Goal: Task Accomplishment & Management: Complete application form

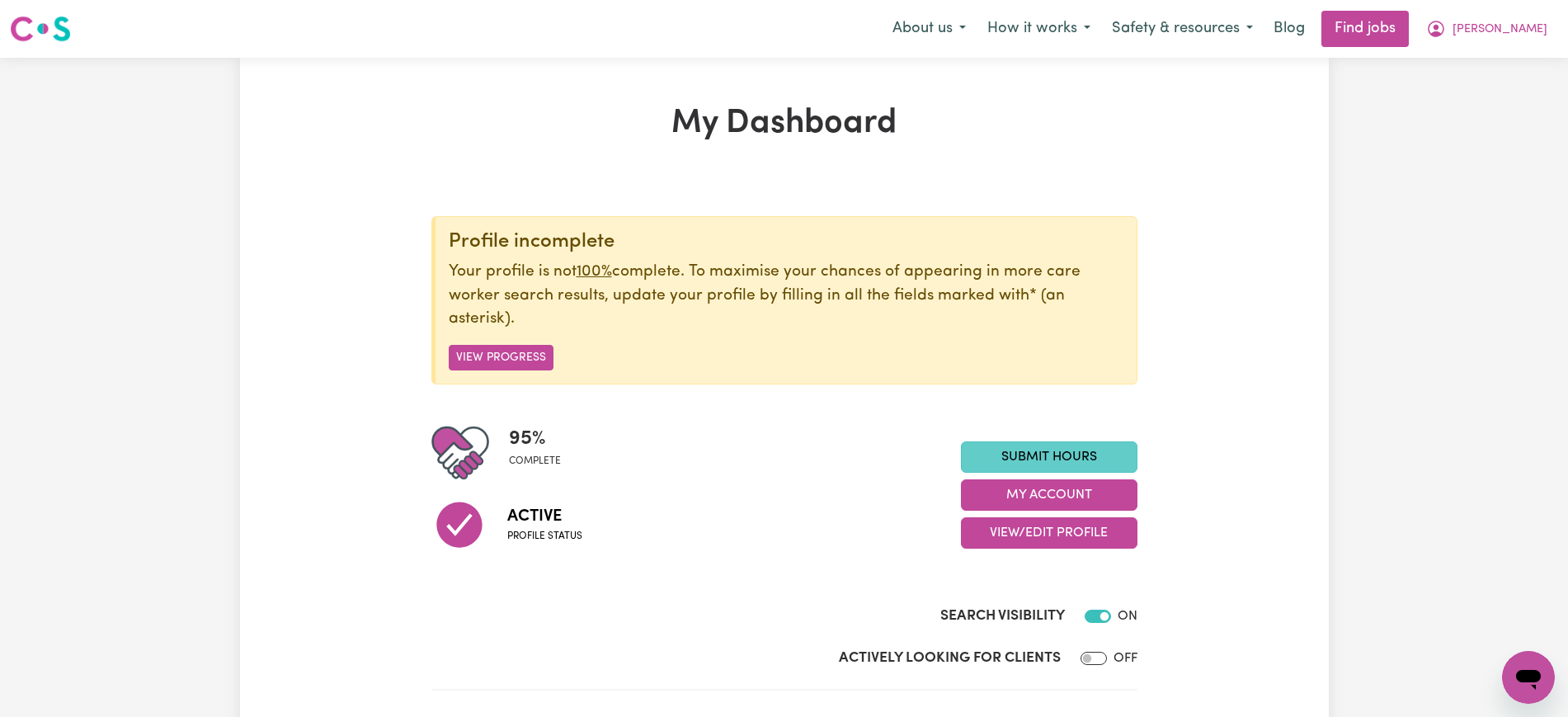
click at [1117, 453] on link "Submit Hours" at bounding box center [1048, 457] width 177 height 32
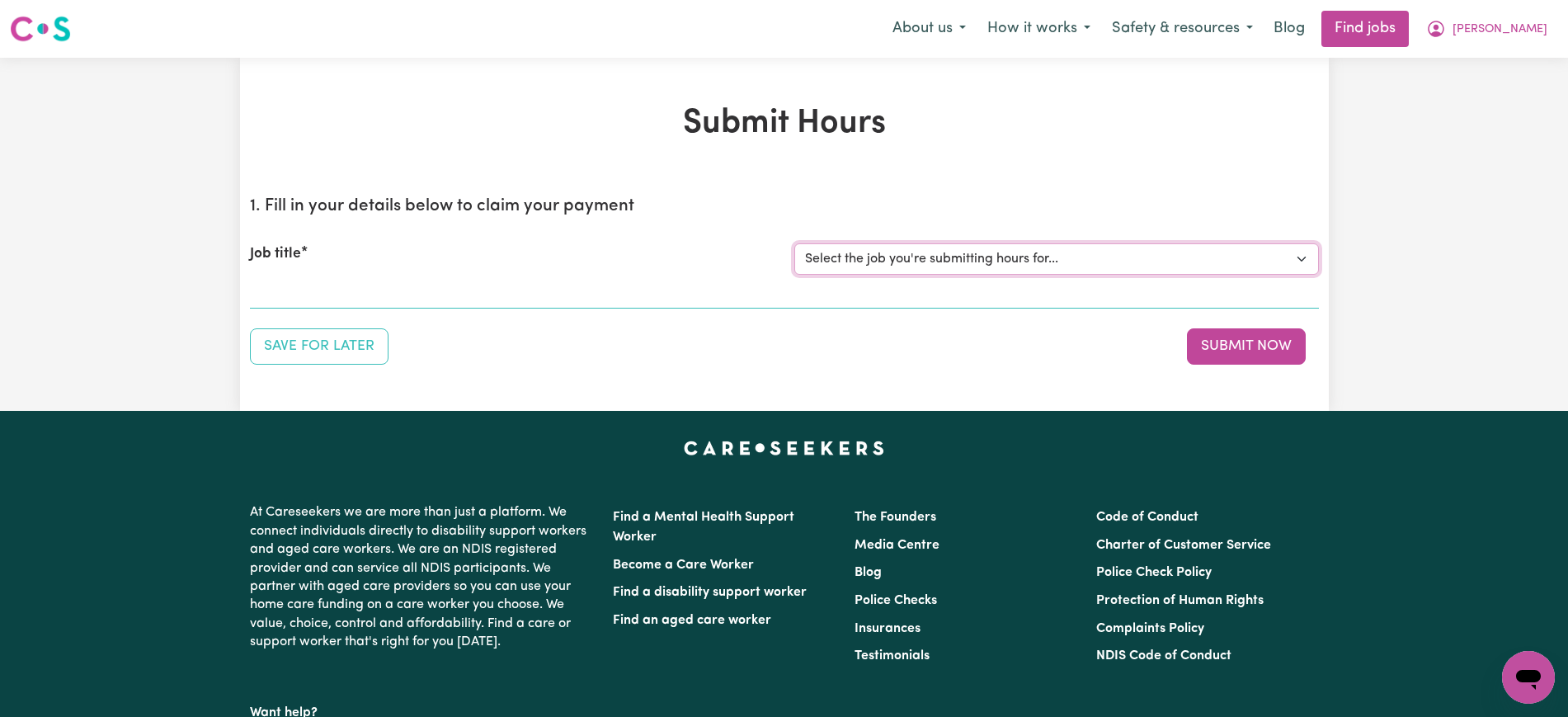
click at [919, 262] on select "Select the job you're submitting hours for... [[PERSON_NAME]] [DEMOGRAPHIC_DATA…" at bounding box center [1056, 259] width 524 height 32
select select "13254"
click at [794, 243] on select "Select the job you're submitting hours for... [[PERSON_NAME]] [DEMOGRAPHIC_DATA…" at bounding box center [1056, 259] width 524 height 32
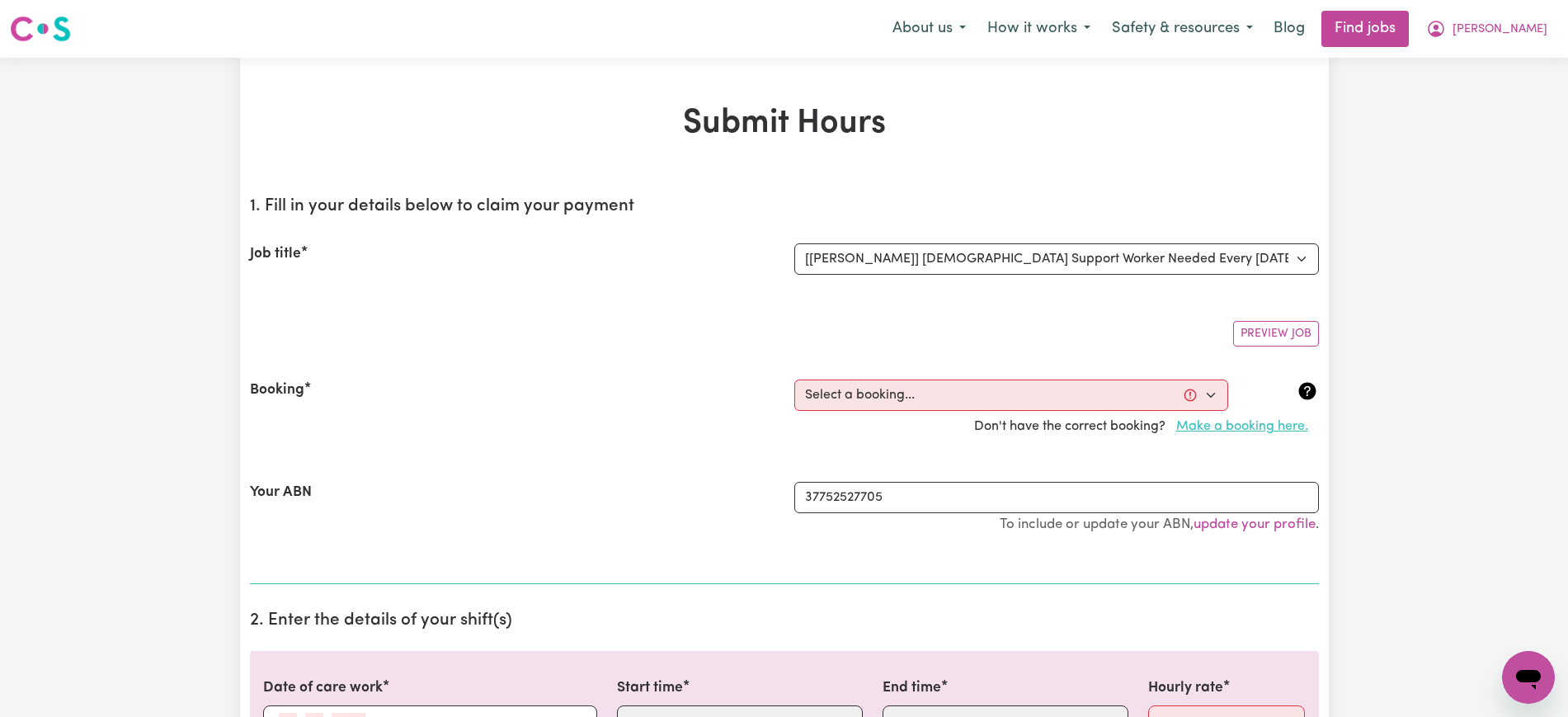
click at [1232, 426] on button "Make a booking here." at bounding box center [1242, 427] width 153 height 32
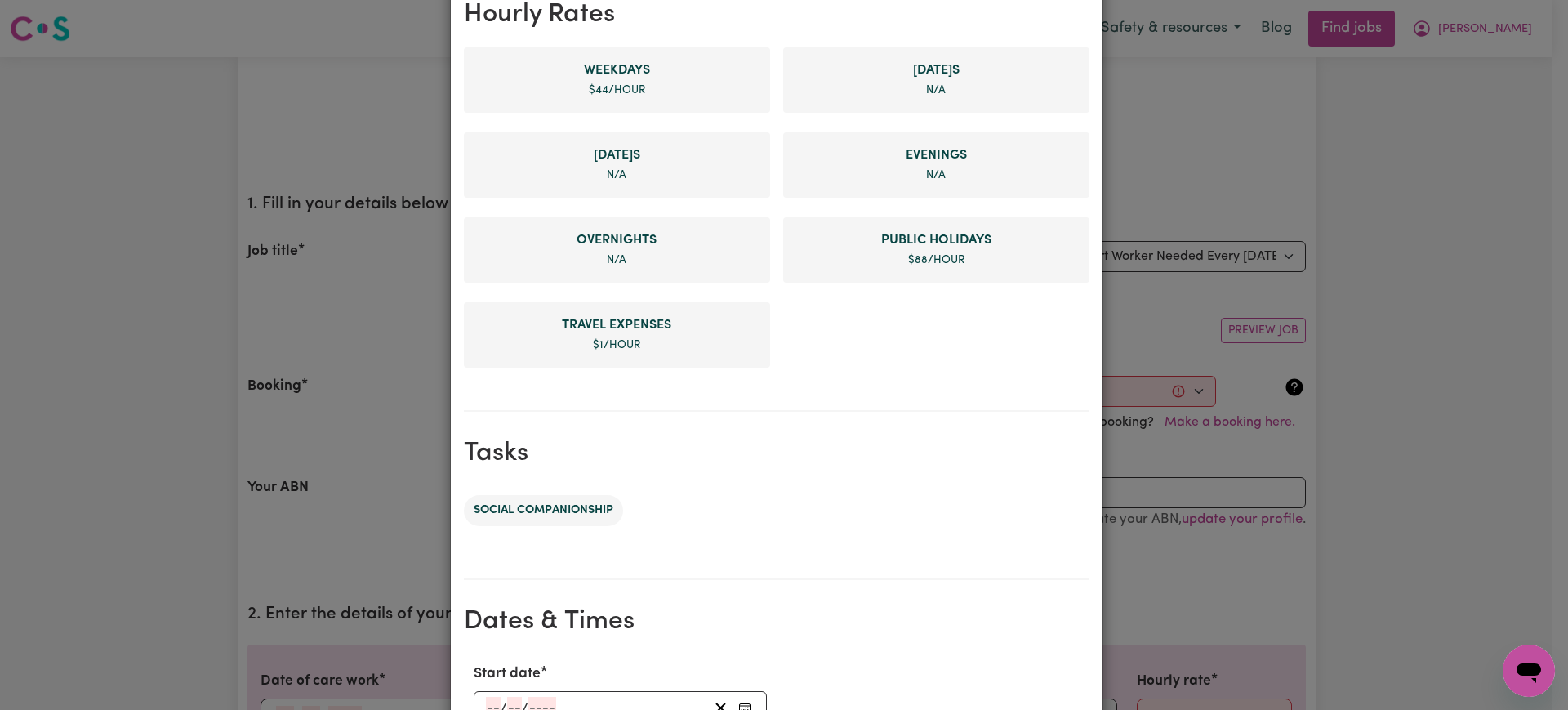
scroll to position [511, 0]
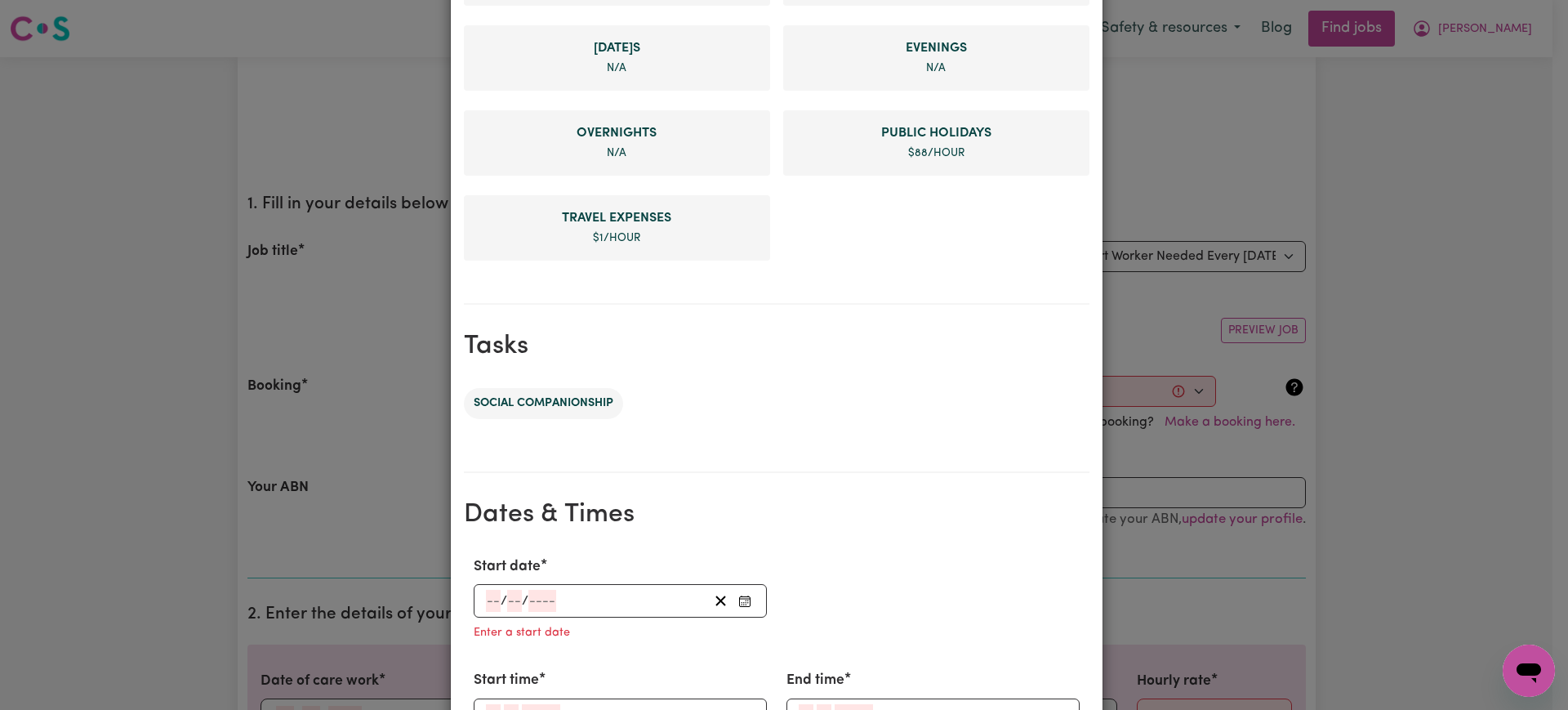
click at [738, 604] on icon "Enter Start date" at bounding box center [745, 602] width 13 height 13
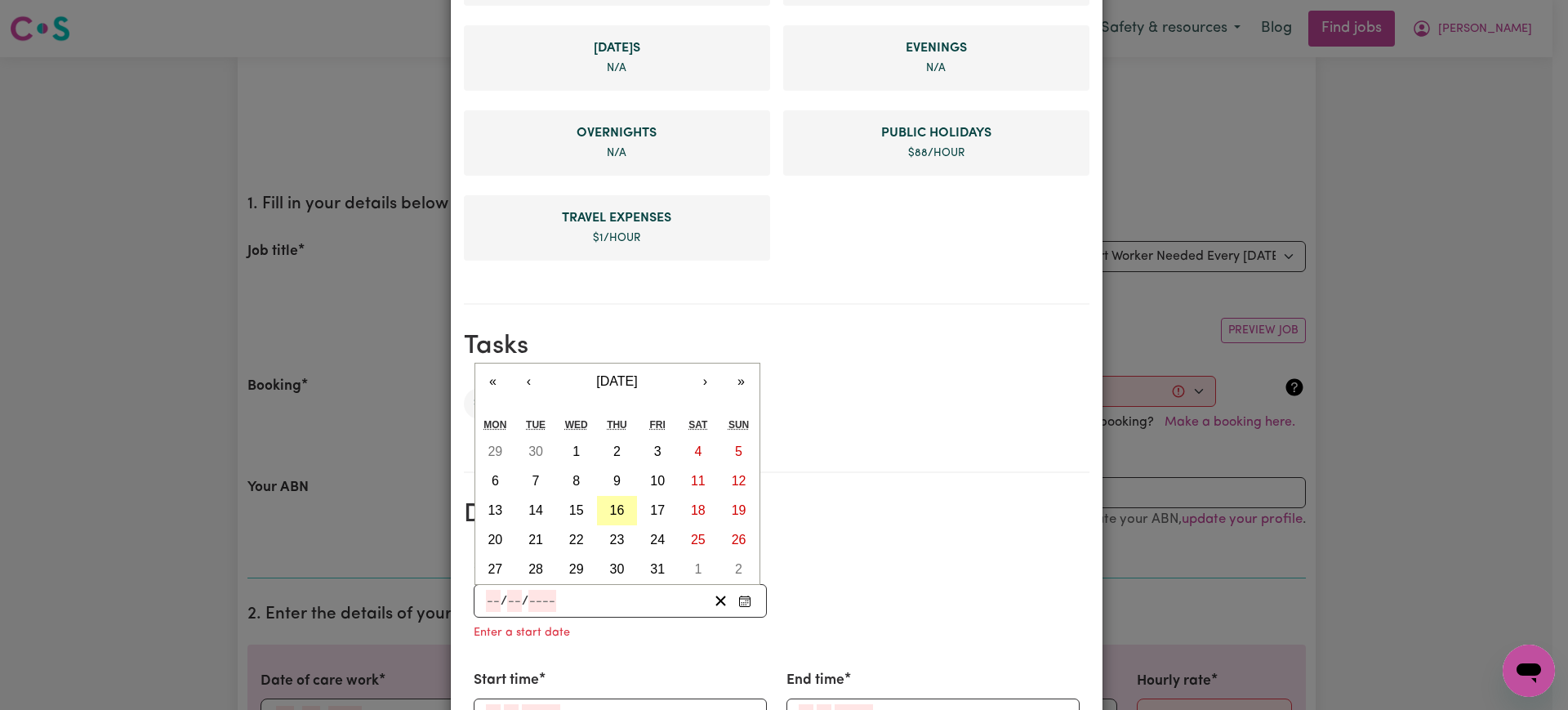
click at [610, 506] on abbr "16" at bounding box center [617, 510] width 15 height 14
type input "[DATE]"
type input "16"
type input "10"
type input "2025"
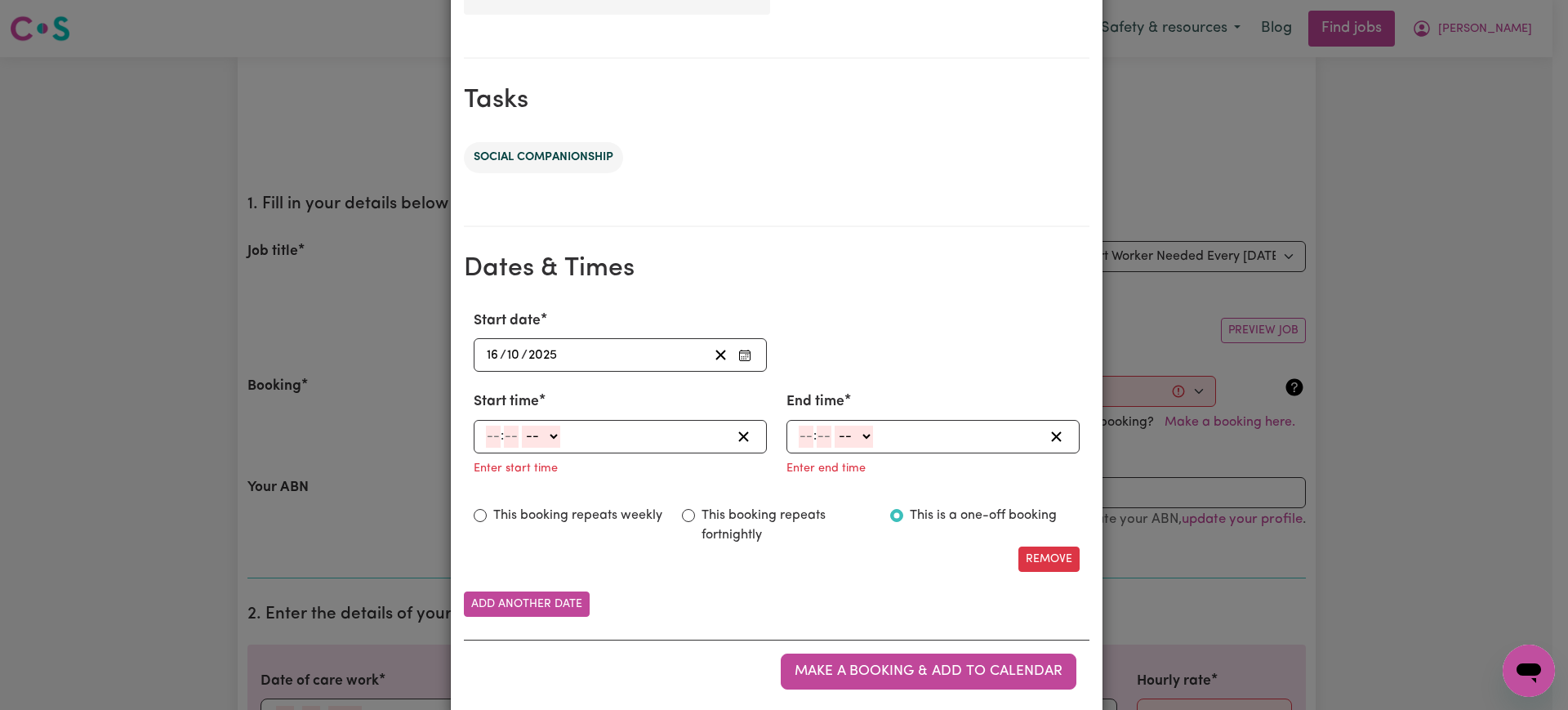
scroll to position [758, 0]
click at [486, 435] on input "number" at bounding box center [493, 435] width 15 height 22
type input "7"
type input "0"
select select "am"
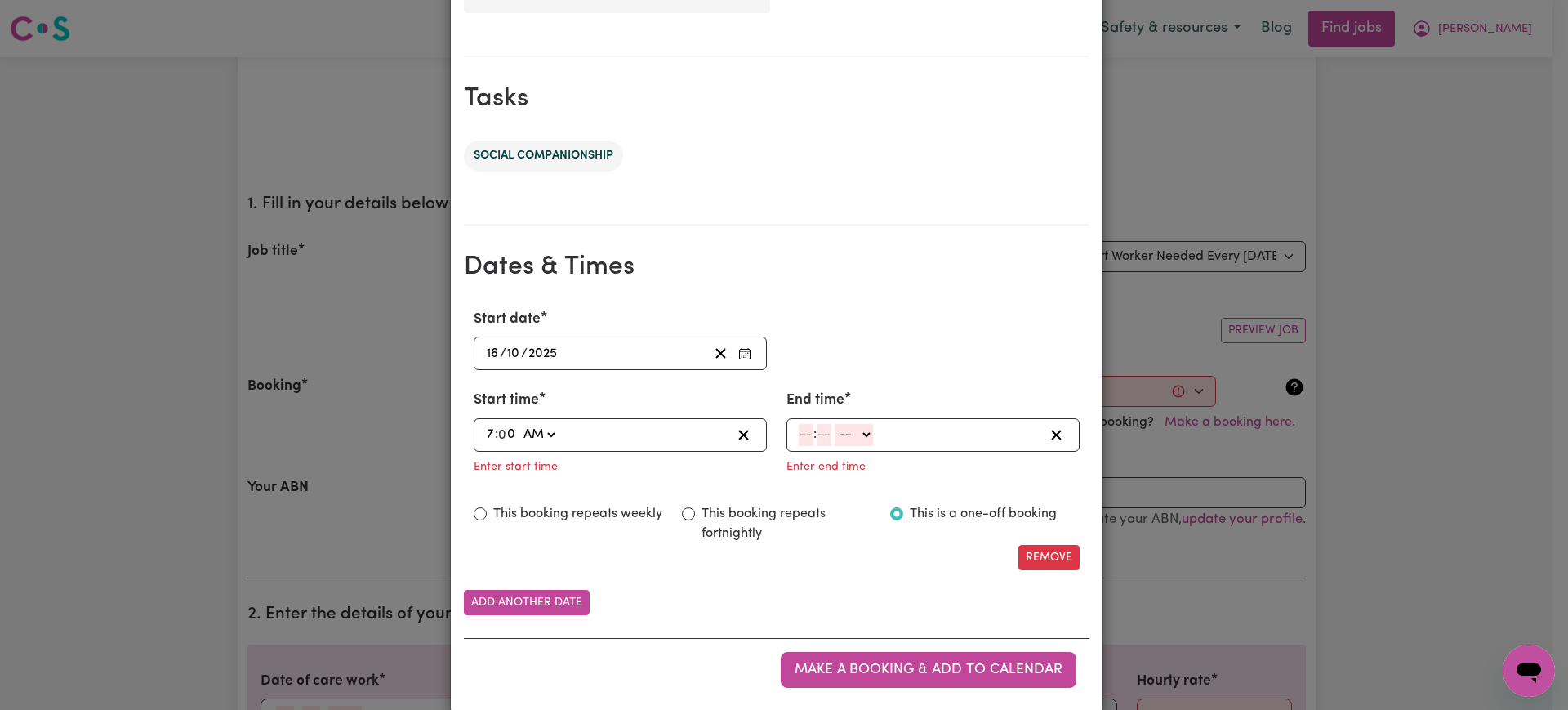
type input "07:00"
type input "7"
type input "01"
select select "am"
type input "07:01"
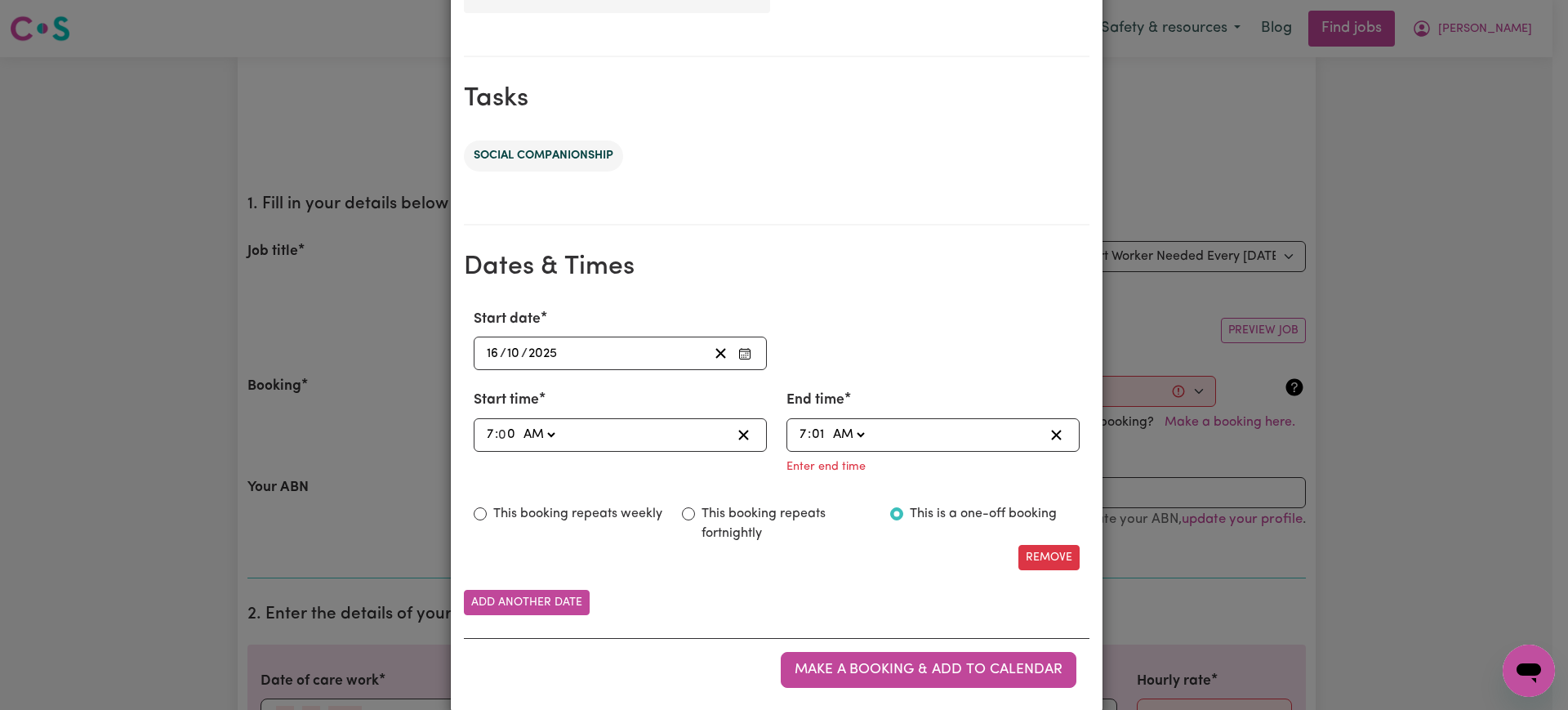
type input "1"
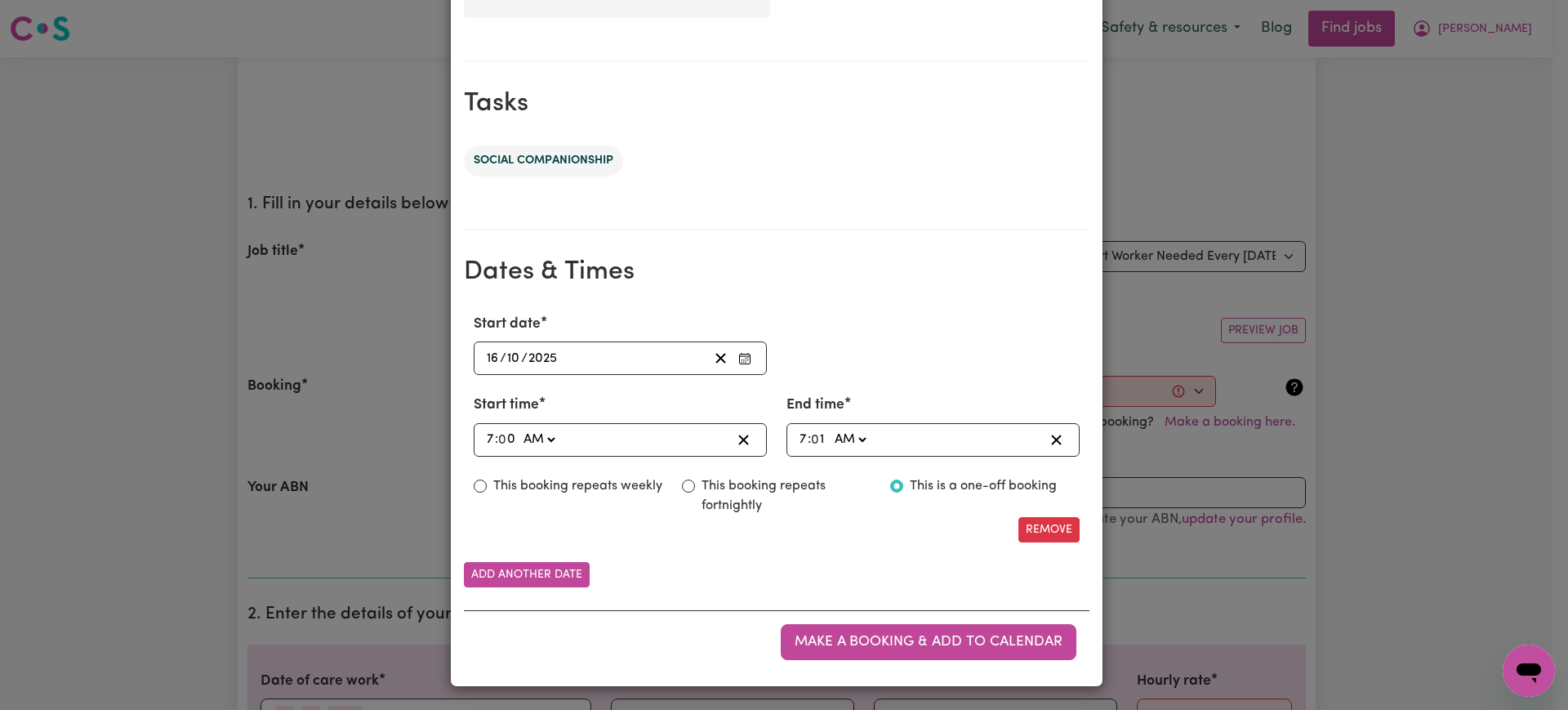
scroll to position [754, 0]
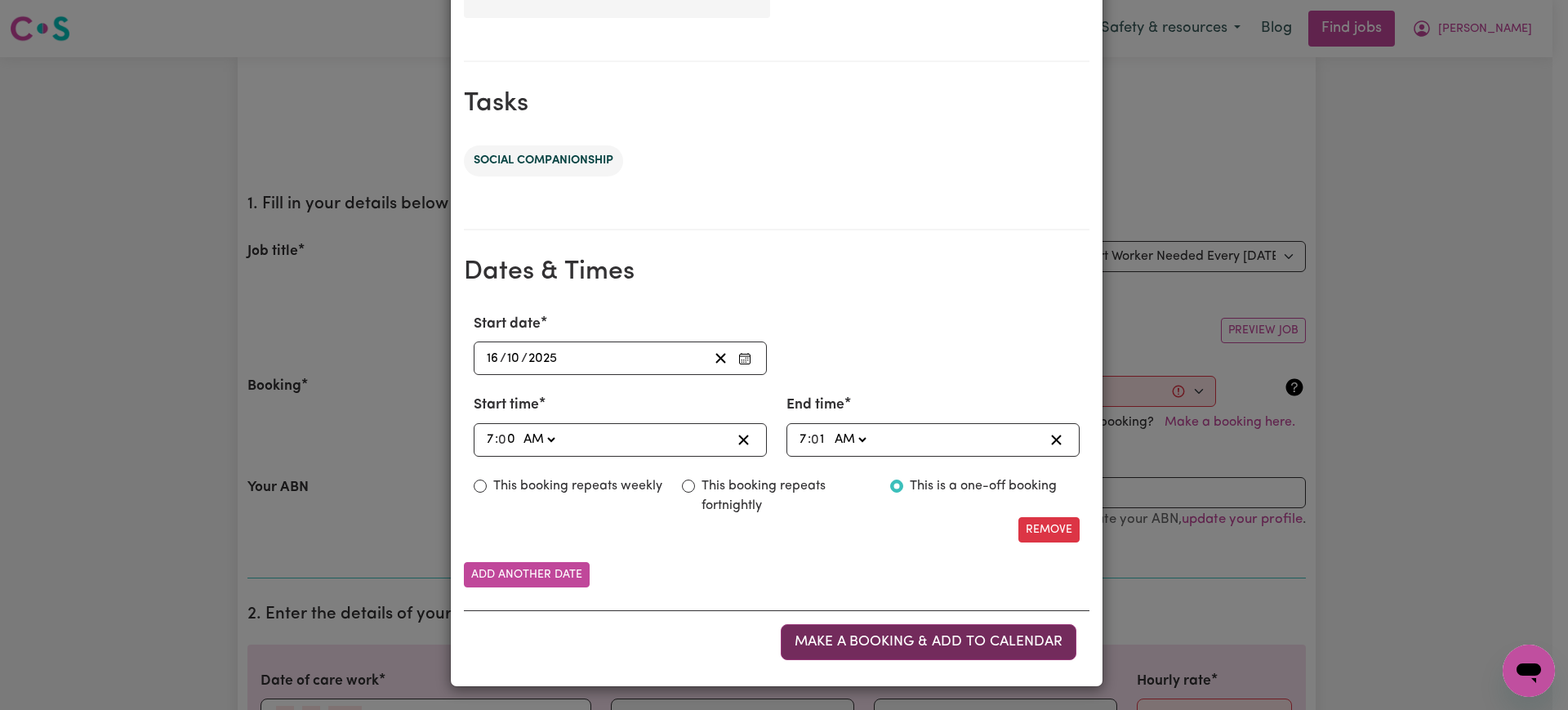
click at [926, 635] on span "Make a booking & add to calendar" at bounding box center [929, 641] width 268 height 14
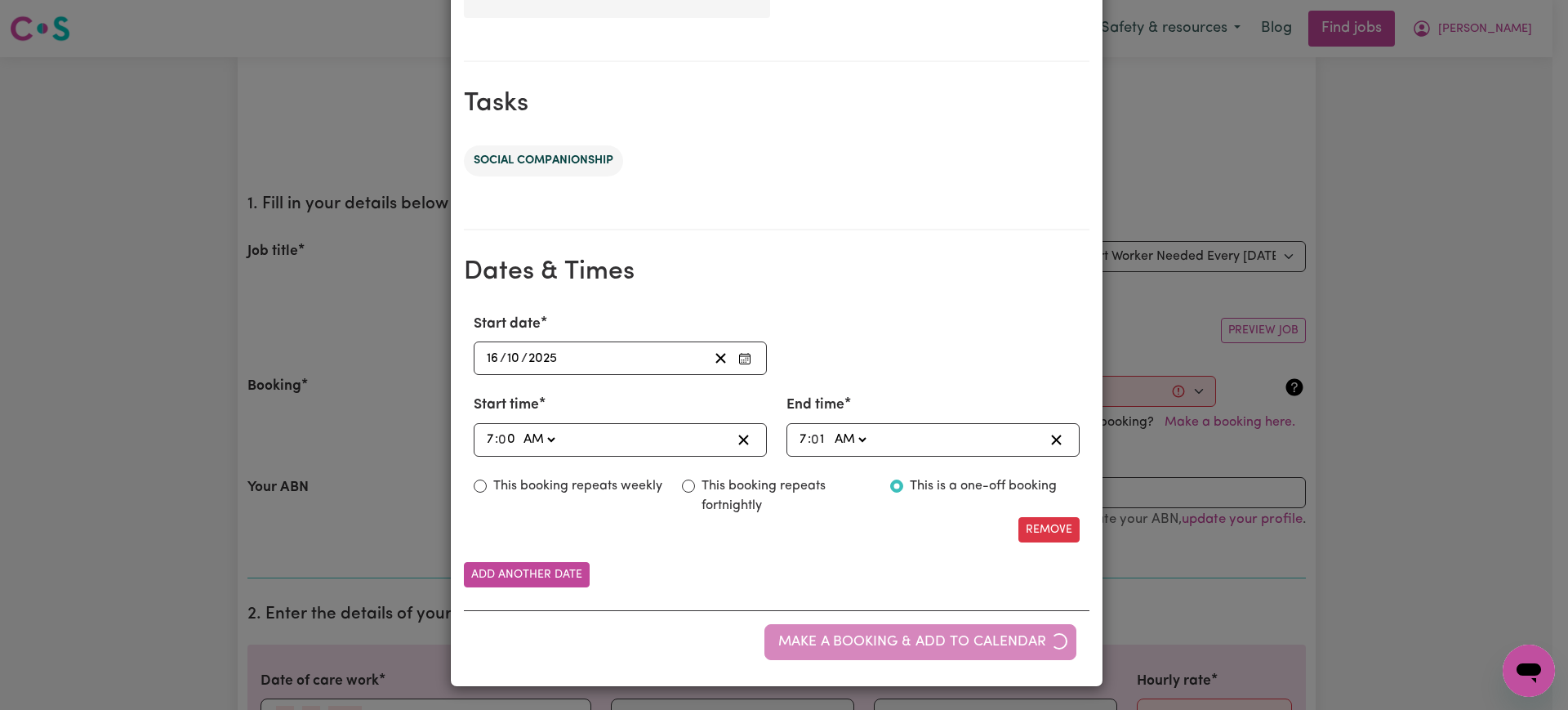
scroll to position [0, 0]
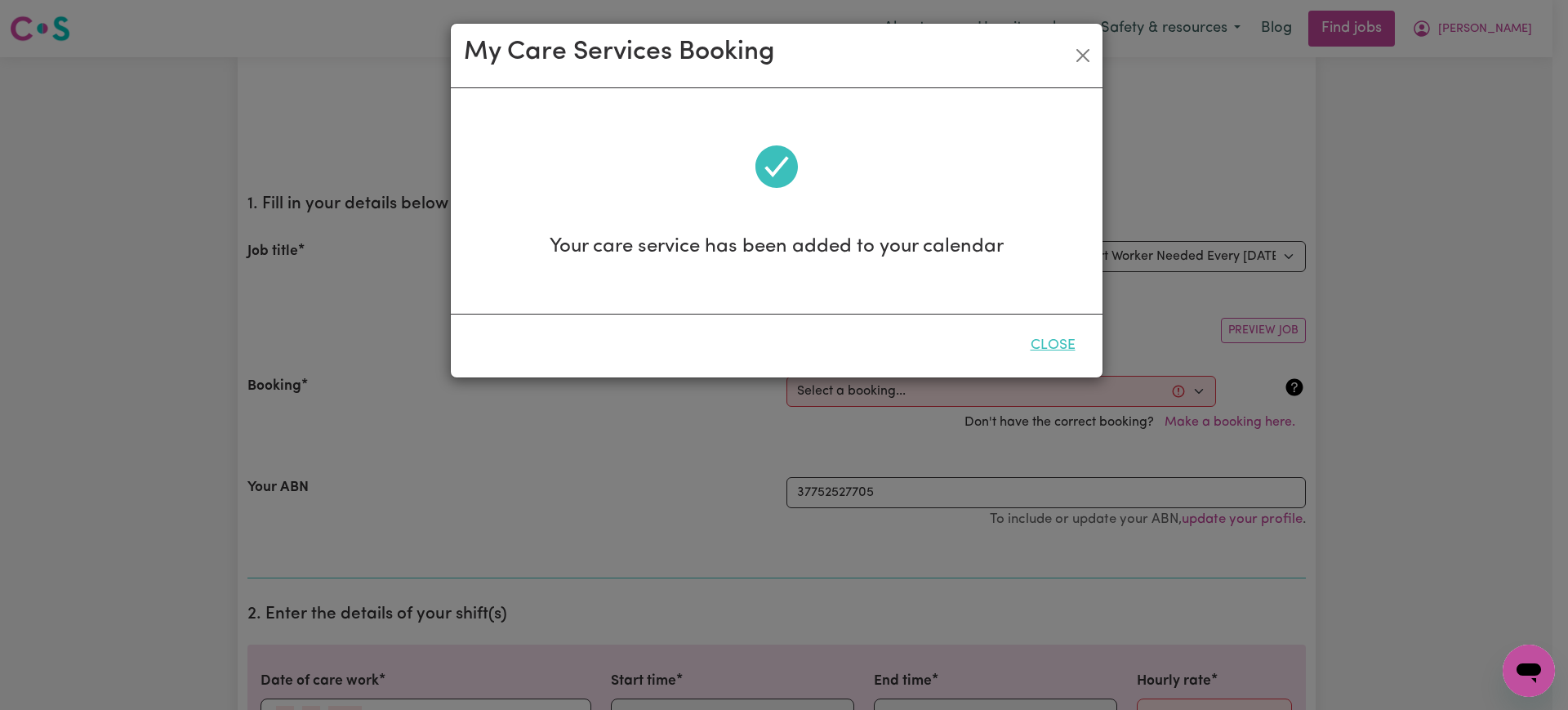
click at [1043, 338] on button "Close" at bounding box center [1053, 345] width 73 height 36
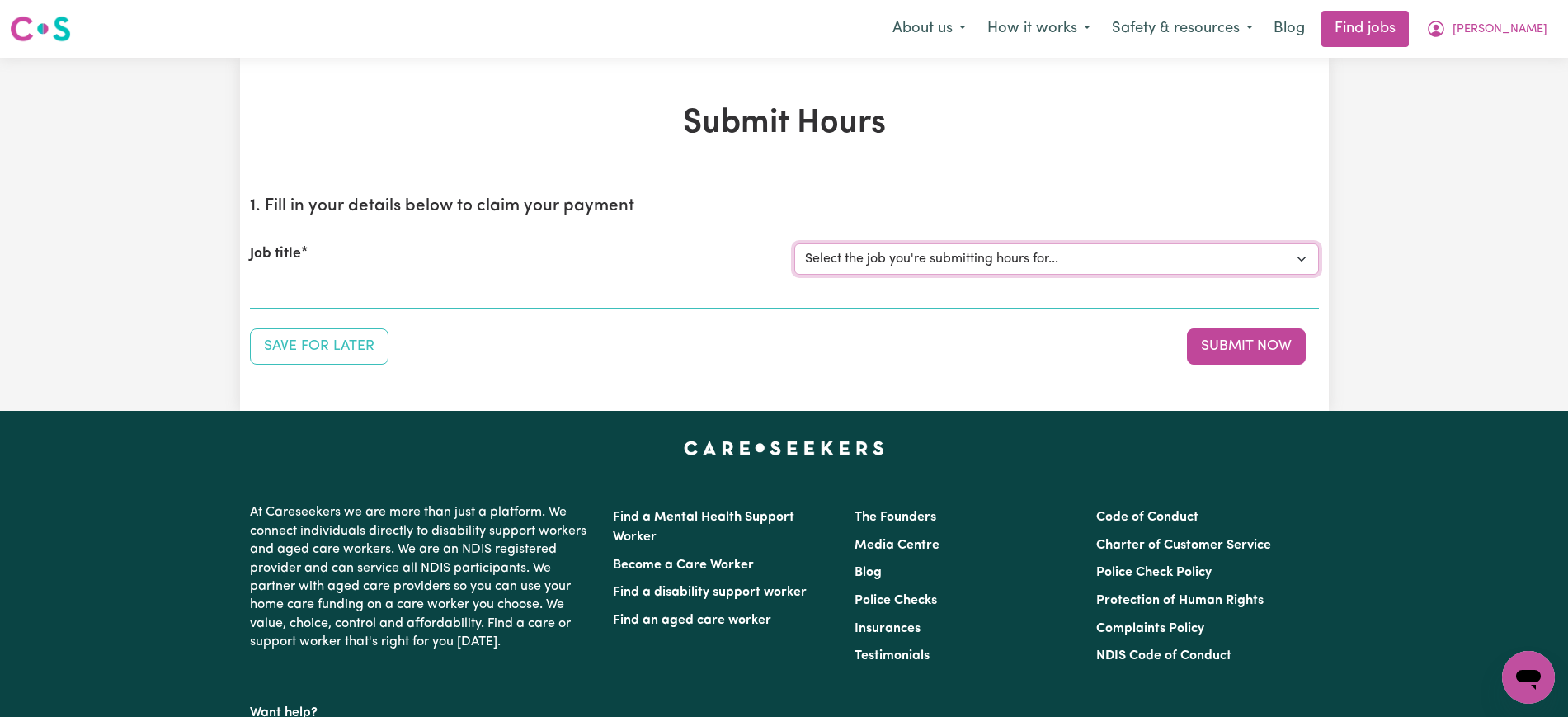
click at [893, 257] on select "Select the job you're submitting hours for... [[PERSON_NAME]] [DEMOGRAPHIC_DATA…" at bounding box center [1056, 259] width 524 height 32
select select "13254"
click at [794, 243] on select "Select the job you're submitting hours for... [[PERSON_NAME]] [DEMOGRAPHIC_DATA…" at bounding box center [1056, 259] width 524 height 32
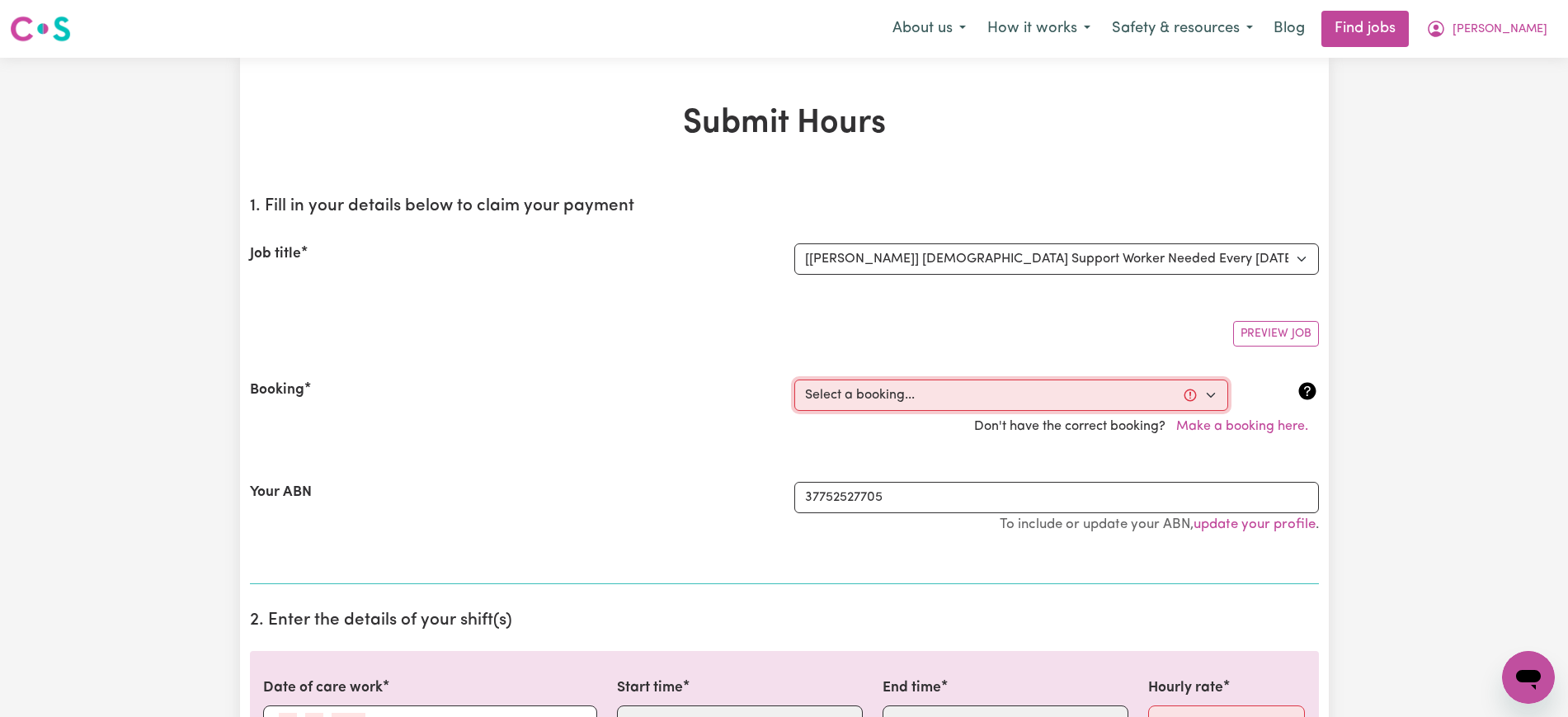
click at [890, 394] on select "Select a booking... [DATE] 10:00am to 01:00pm (RECURRING) [DATE] 10:00am to 01:…" at bounding box center [1011, 395] width 434 height 32
select select "370894"
click at [794, 380] on select "Select a booking... [DATE] 10:00am to 01:00pm (RECURRING) [DATE] 10:00am to 01:…" at bounding box center [1011, 395] width 434 height 32
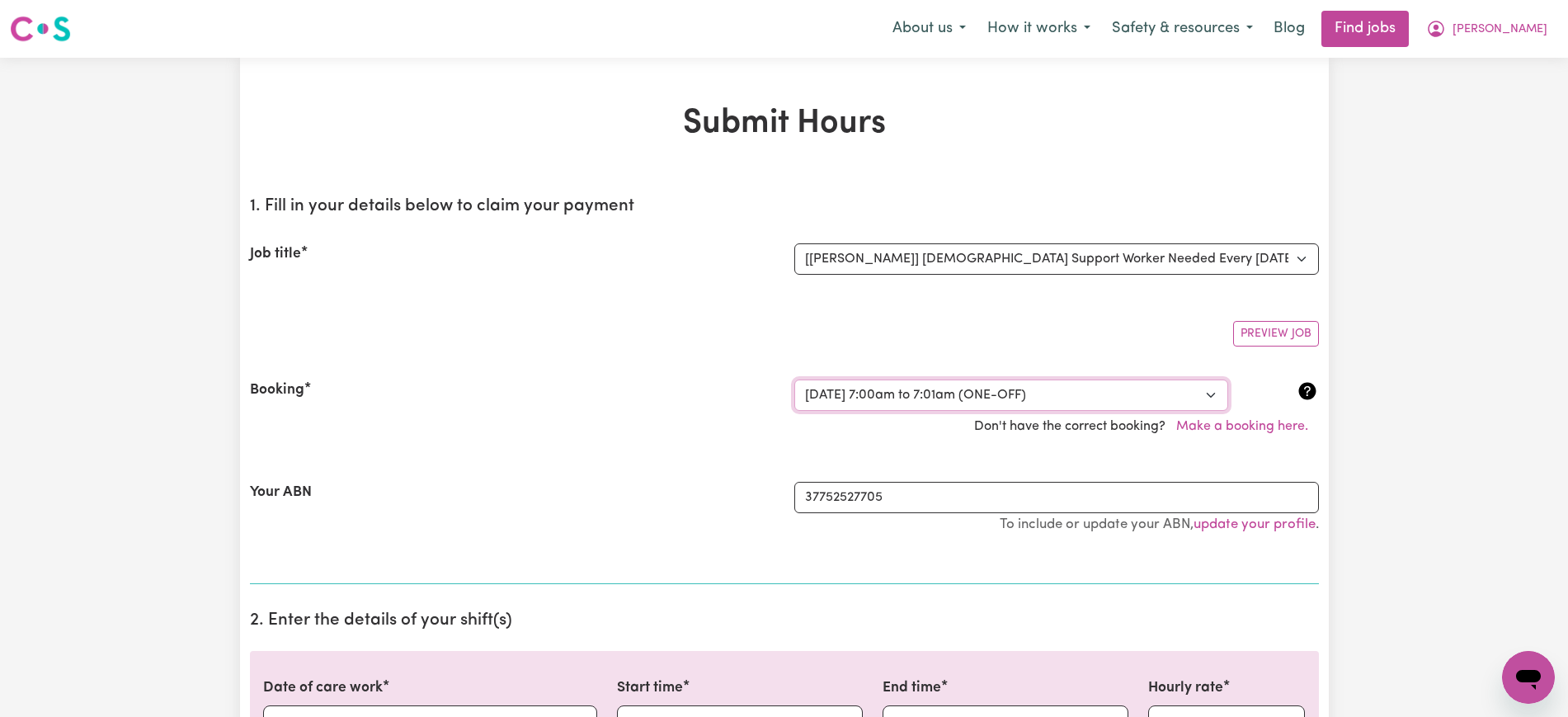
type input "[DATE]"
type input "16"
type input "10"
type input "2025"
type input "07:00"
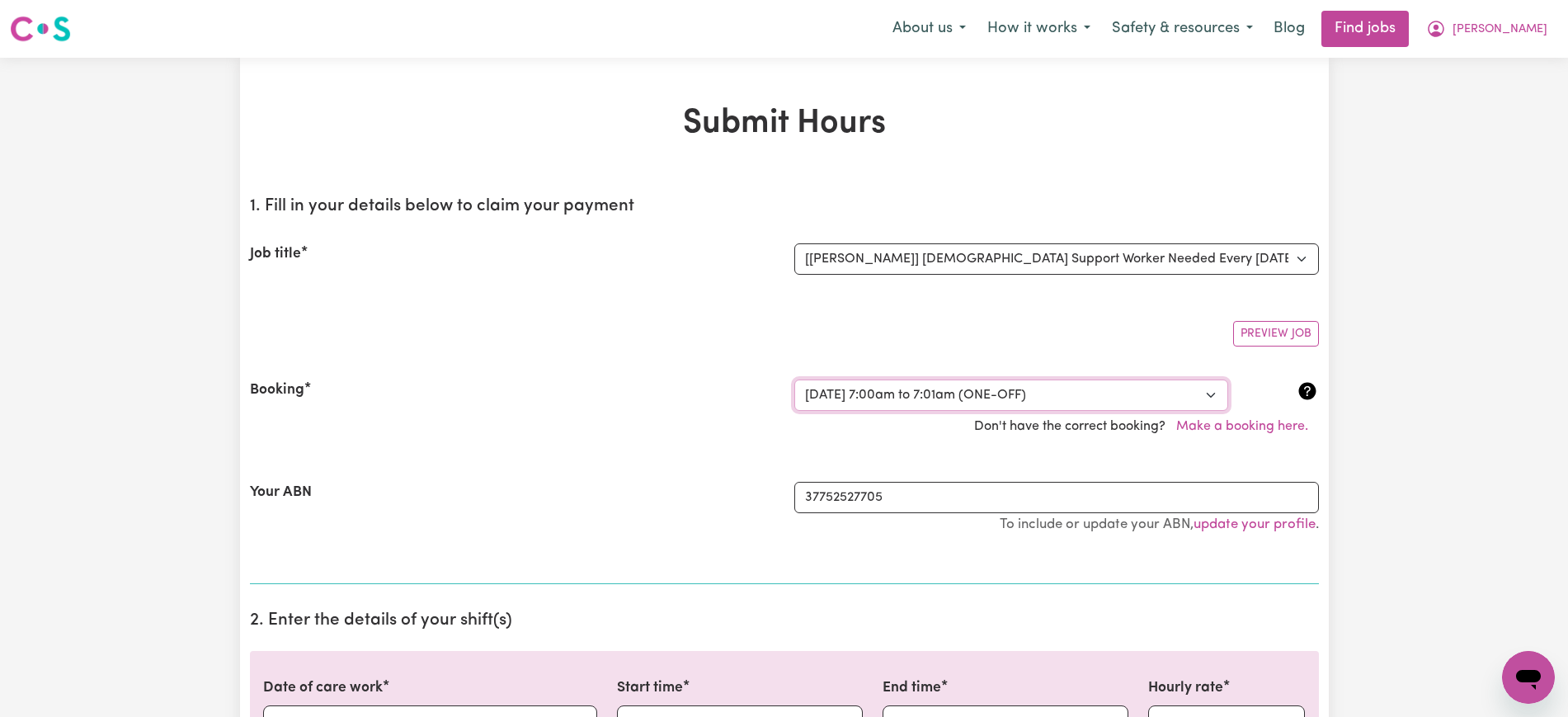
type input "7"
type input "0"
select select "am"
type input "07:01"
type input "7"
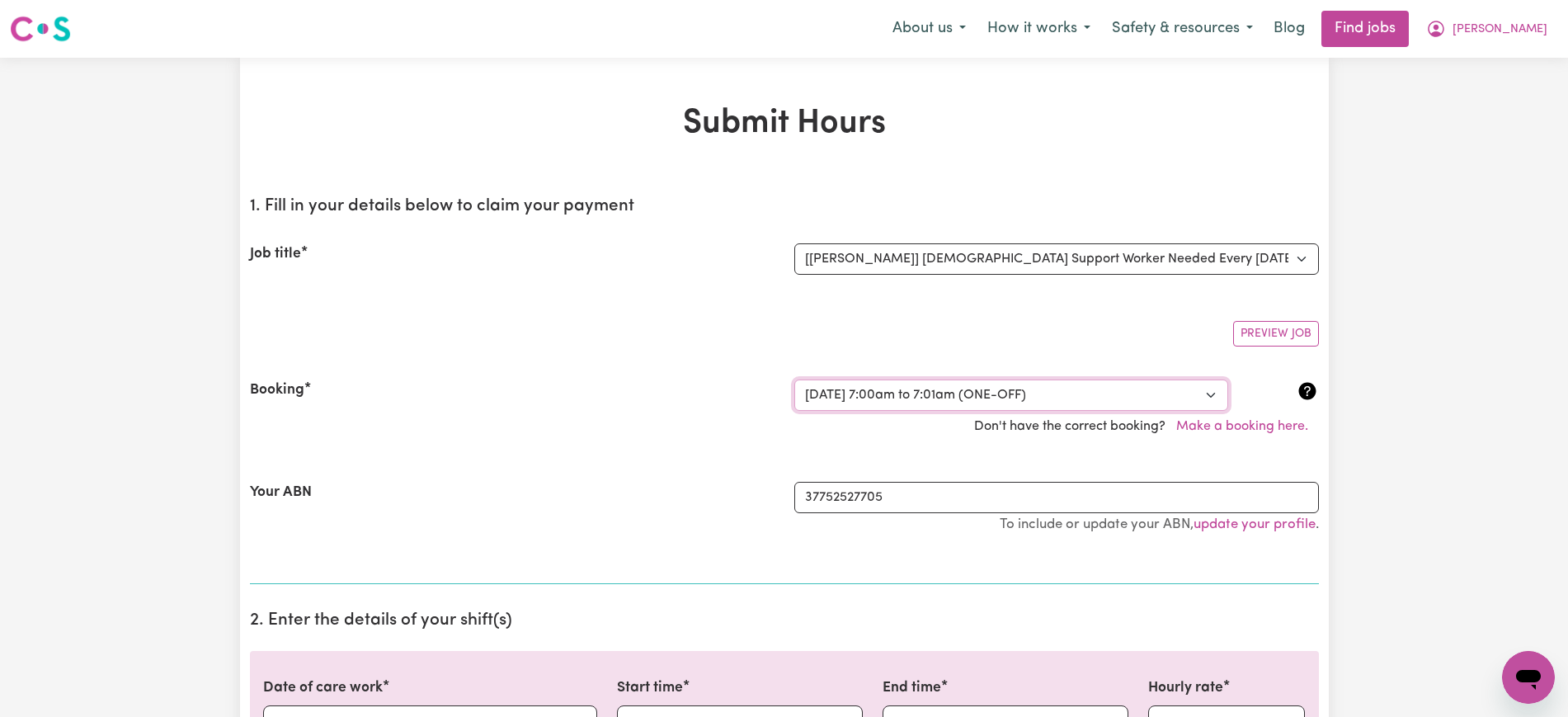
type input "1"
select select "am"
select select "44-Weekday"
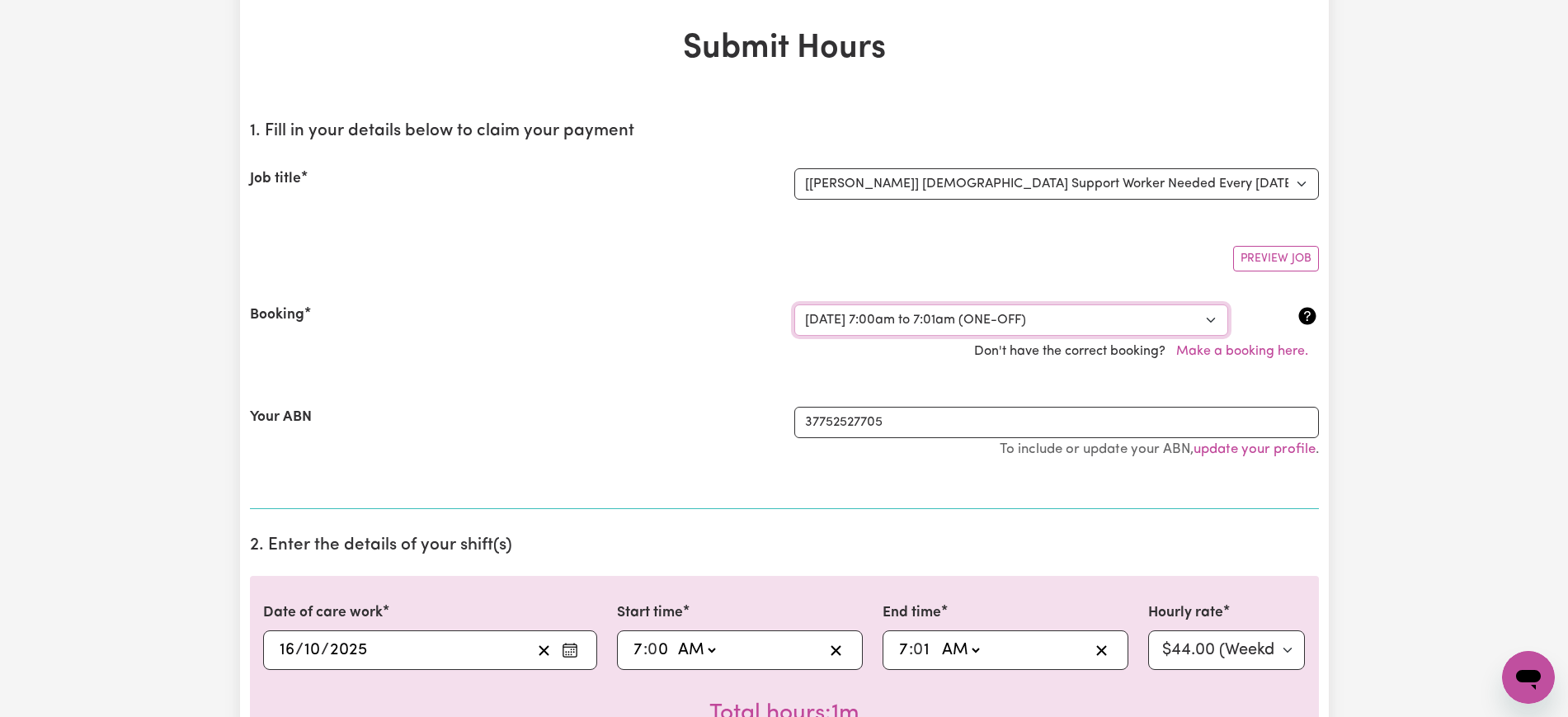
scroll to position [207, 0]
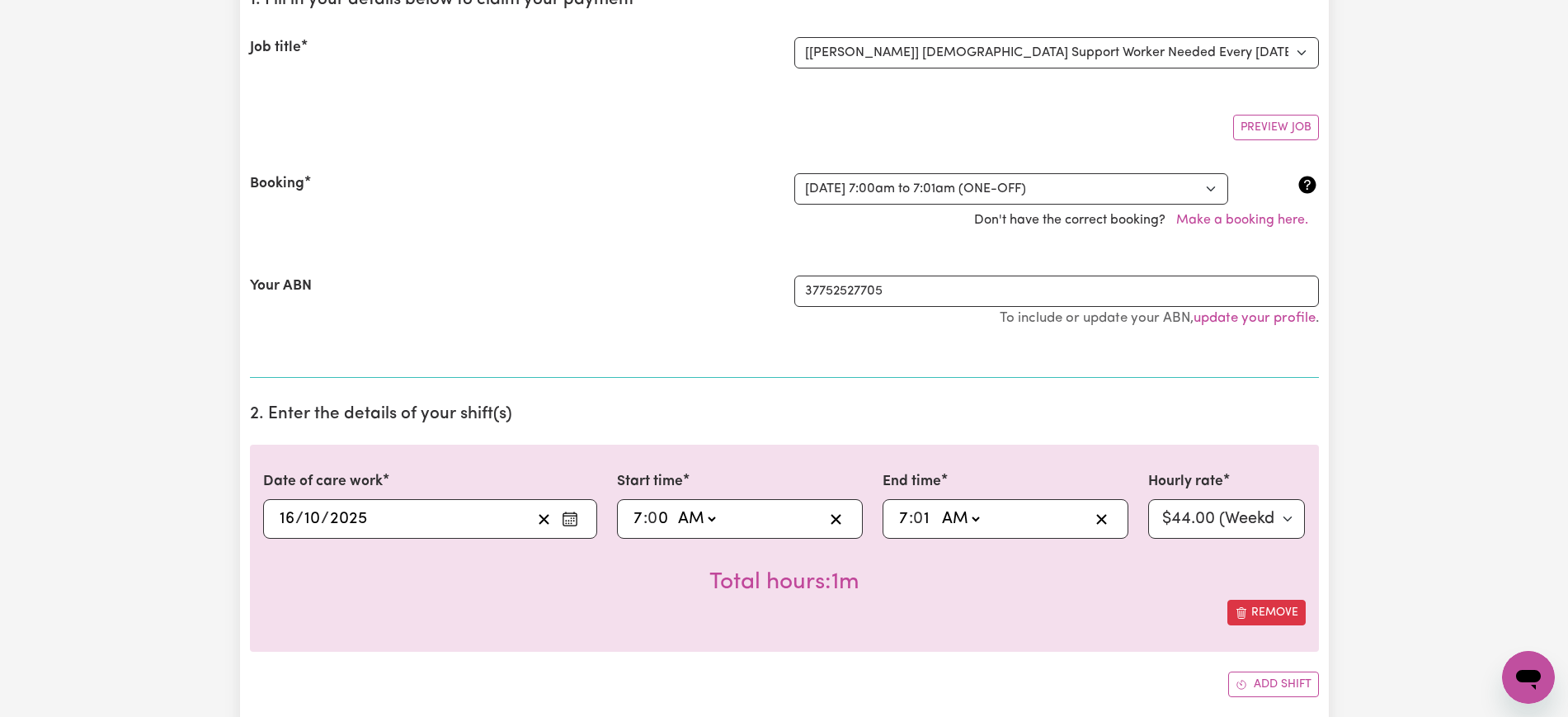
drag, startPoint x: 397, startPoint y: 313, endPoint x: 446, endPoint y: 374, distance: 78.2
click at [396, 313] on div "Your ABN" at bounding box center [512, 309] width 545 height 68
click at [577, 518] on rect "Enter the date of care work" at bounding box center [570, 519] width 13 height 12
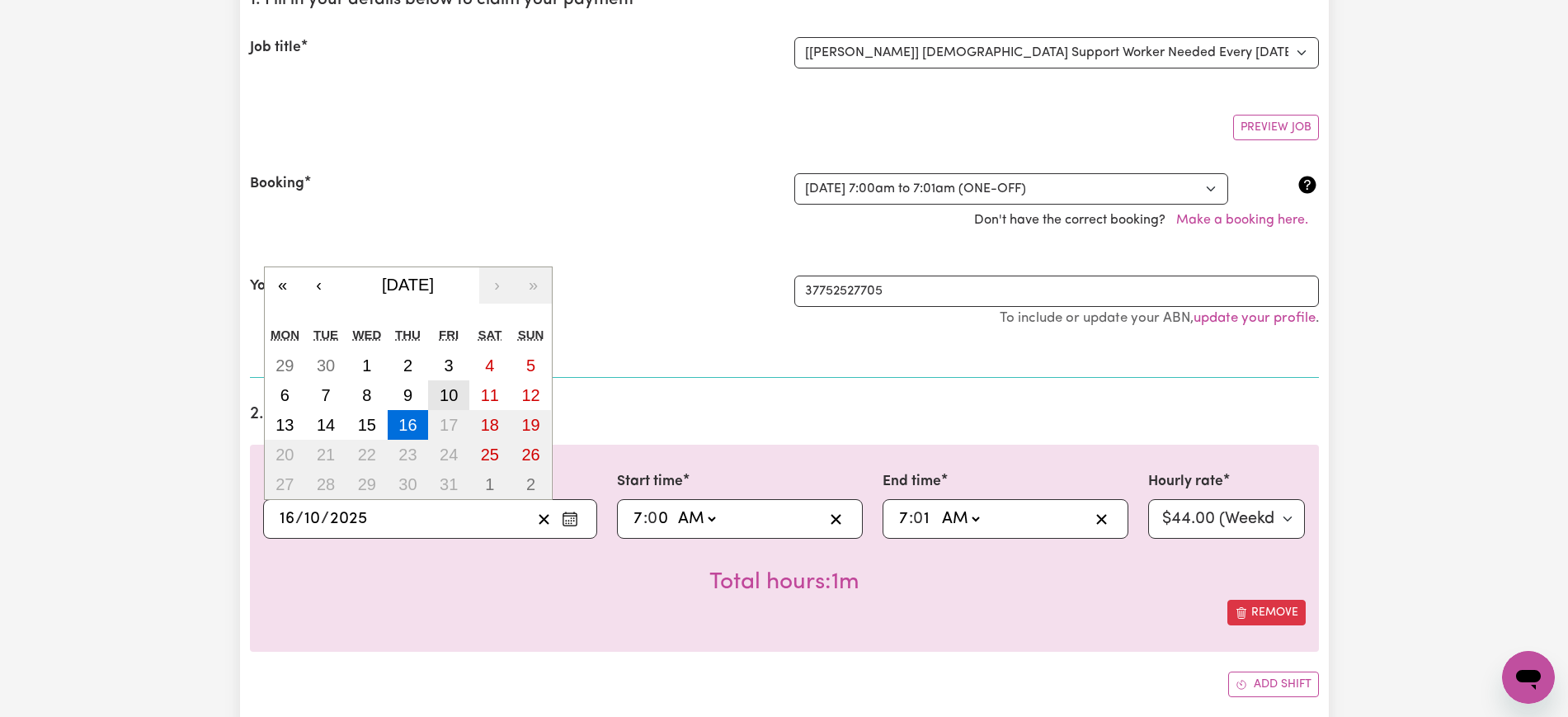
click at [458, 396] on abbr "10" at bounding box center [448, 394] width 18 height 18
type input "[DATE]"
type input "10"
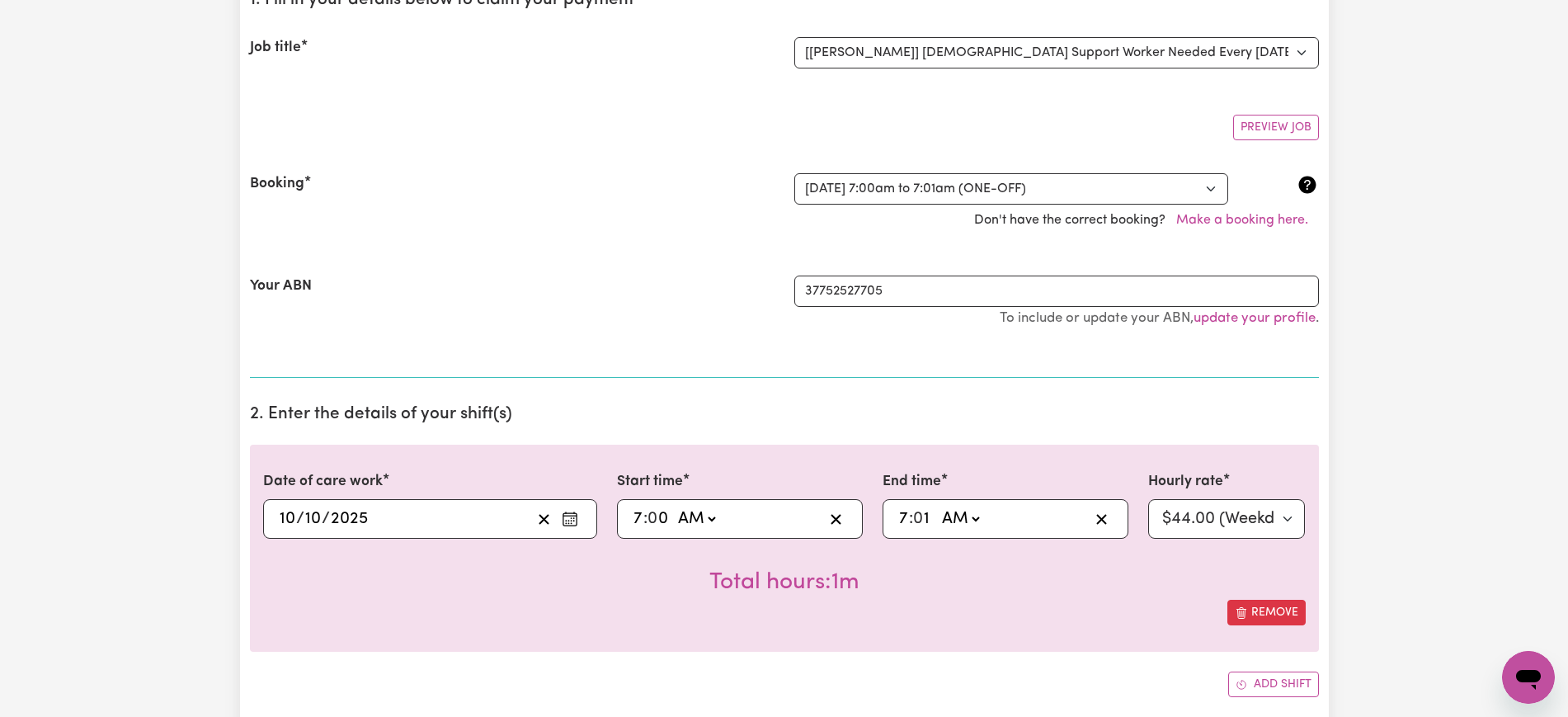
click at [634, 513] on input "7" at bounding box center [637, 519] width 10 height 24
type input "01:00"
type input "1"
type input "10:00"
type input "10"
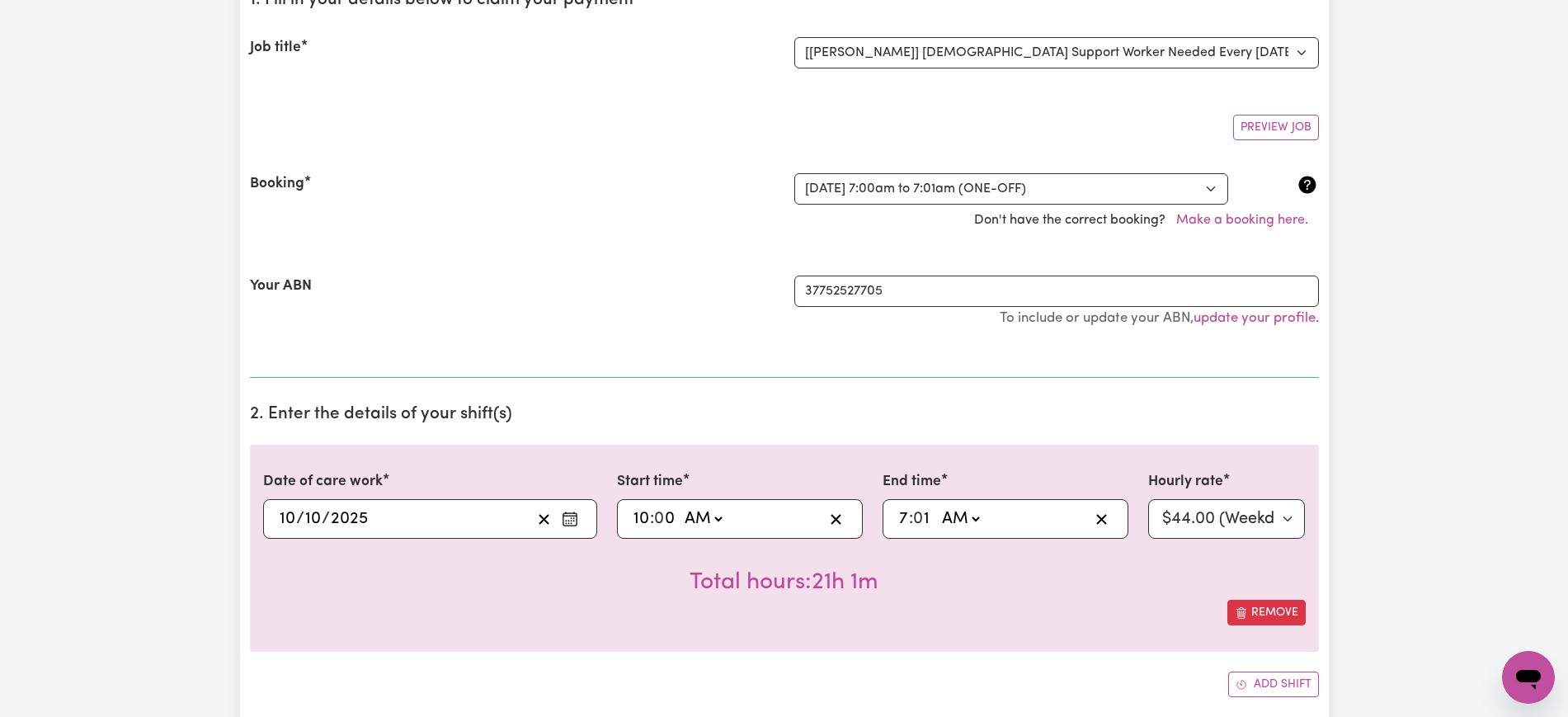
click at [906, 523] on input "7" at bounding box center [903, 519] width 10 height 24
type input "01:01"
type input "1"
type input "10:01"
type input "10"
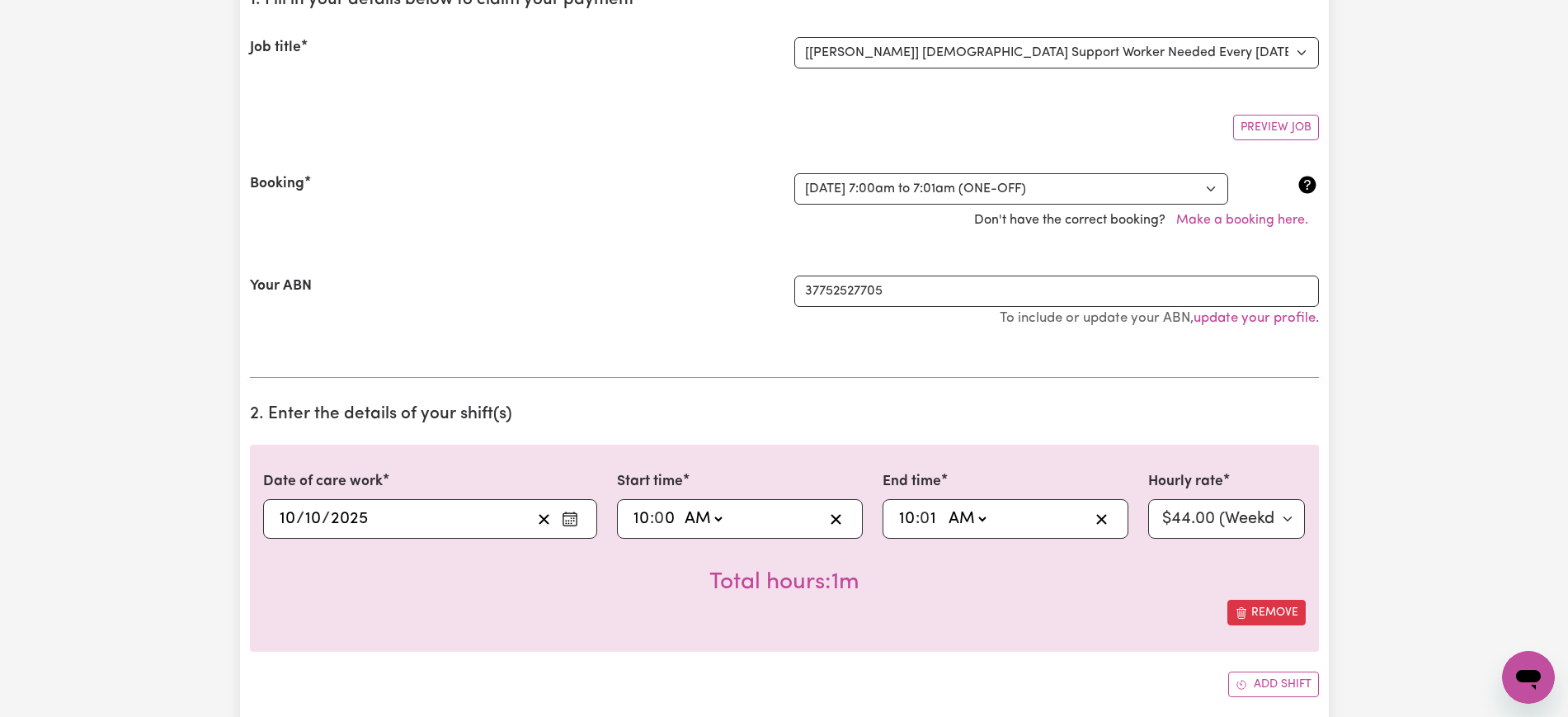
type input "01:01"
type input "1"
type input "01:03"
type input "3"
type input "01:30"
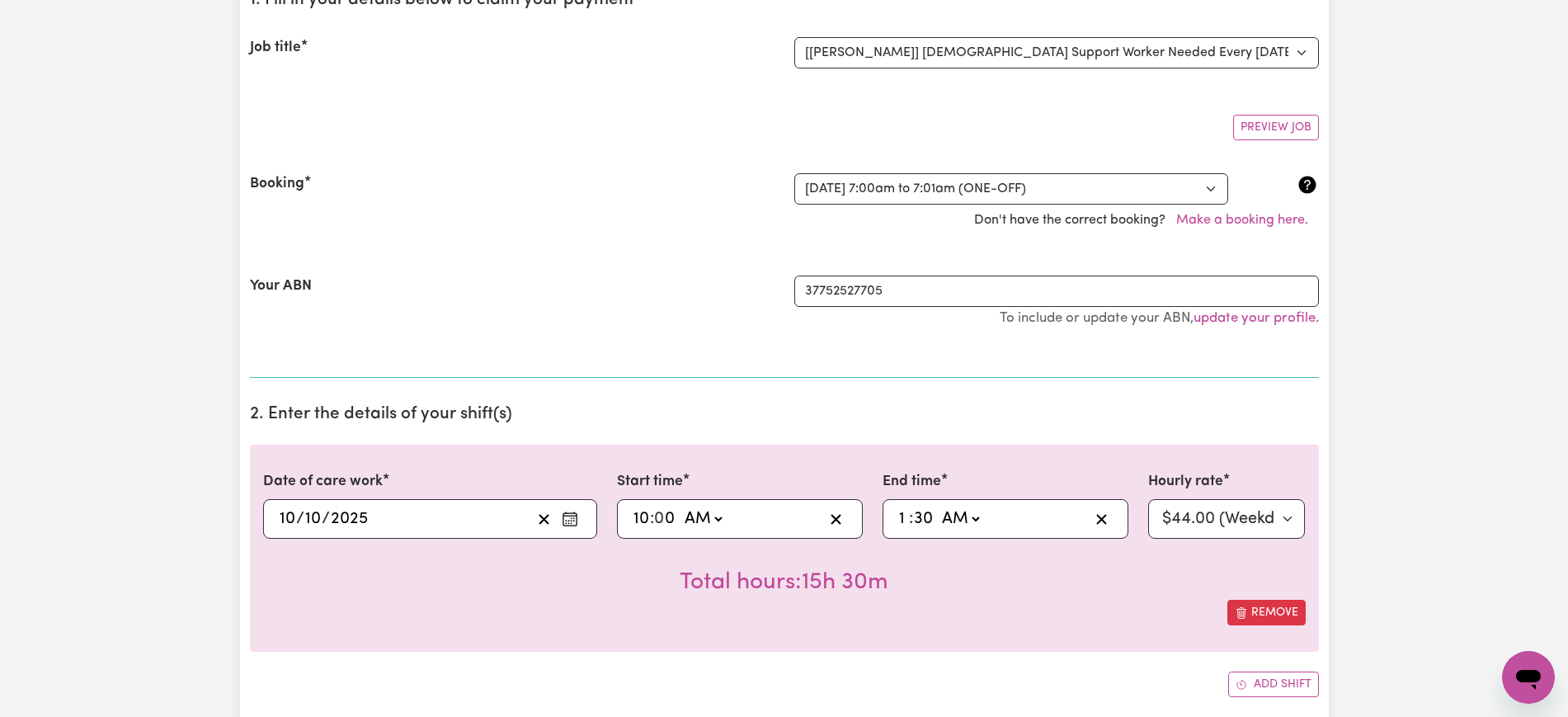
type input "30"
select select "pm"
type input "13:30"
click at [934, 423] on h2 "2. Enter the details of your shift(s)" at bounding box center [784, 415] width 1069 height 21
click at [1187, 522] on select "Select rate... $44.00 (Weekday) $88.00 (Public Holiday)" at bounding box center [1227, 519] width 158 height 39
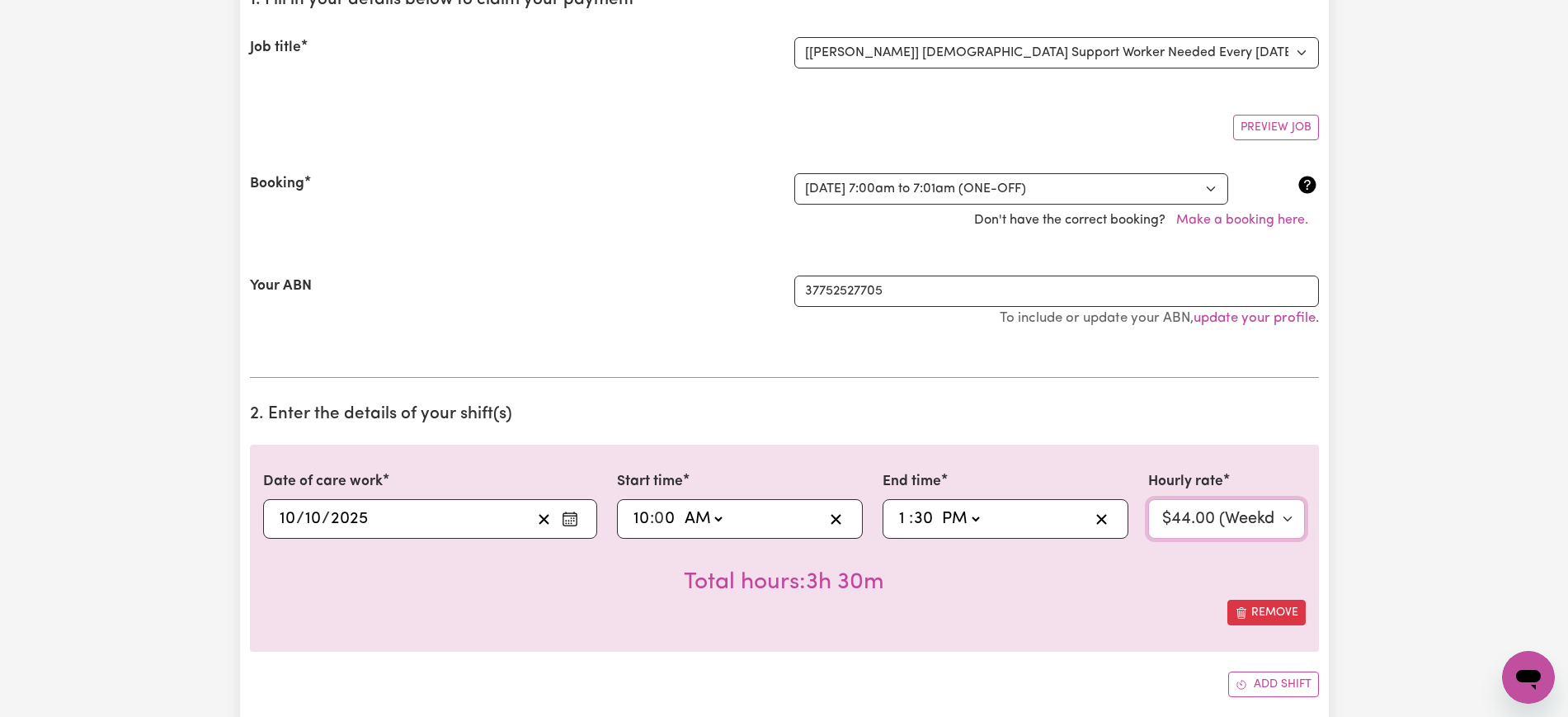
click at [1148, 499] on select "Select rate... $44.00 (Weekday) $88.00 (Public Holiday)" at bounding box center [1227, 519] width 158 height 39
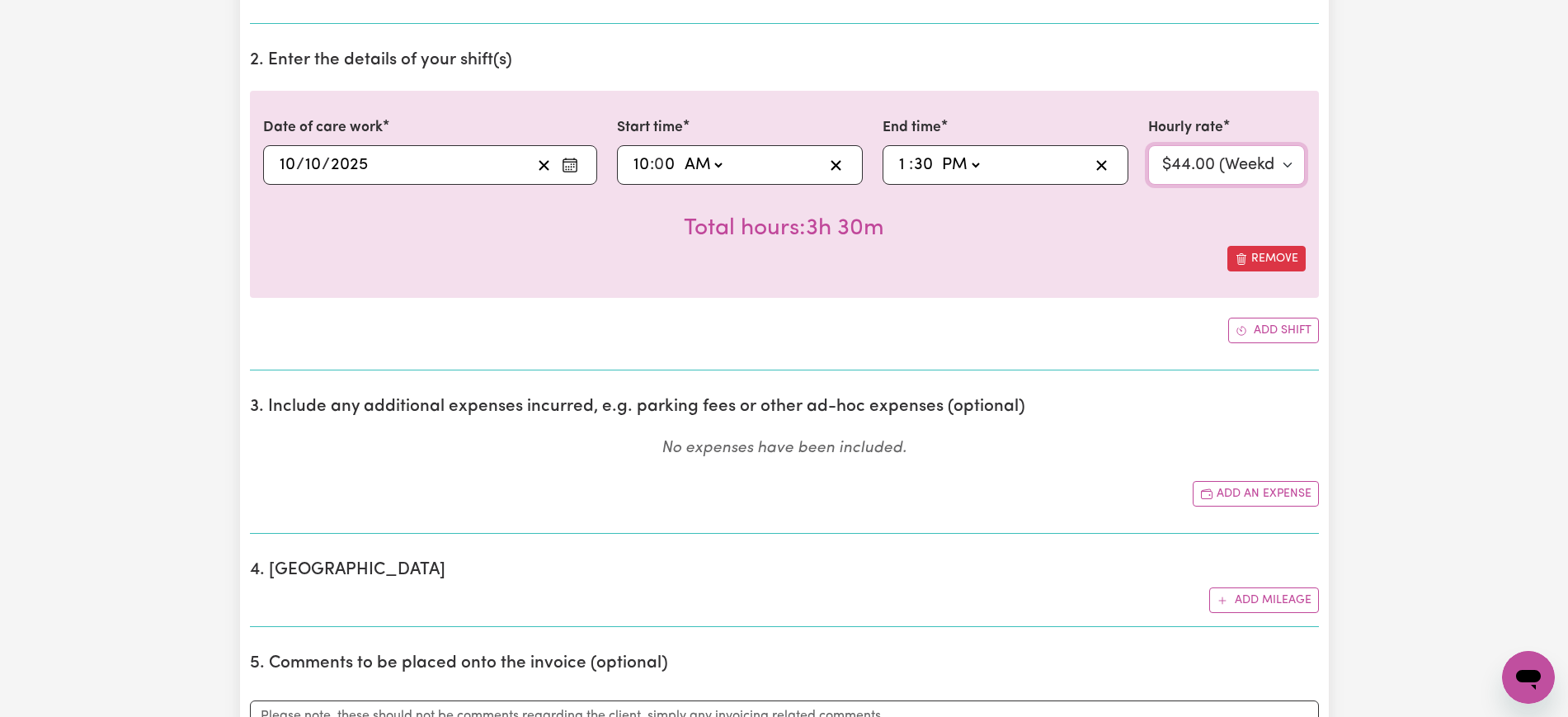
scroll to position [619, 0]
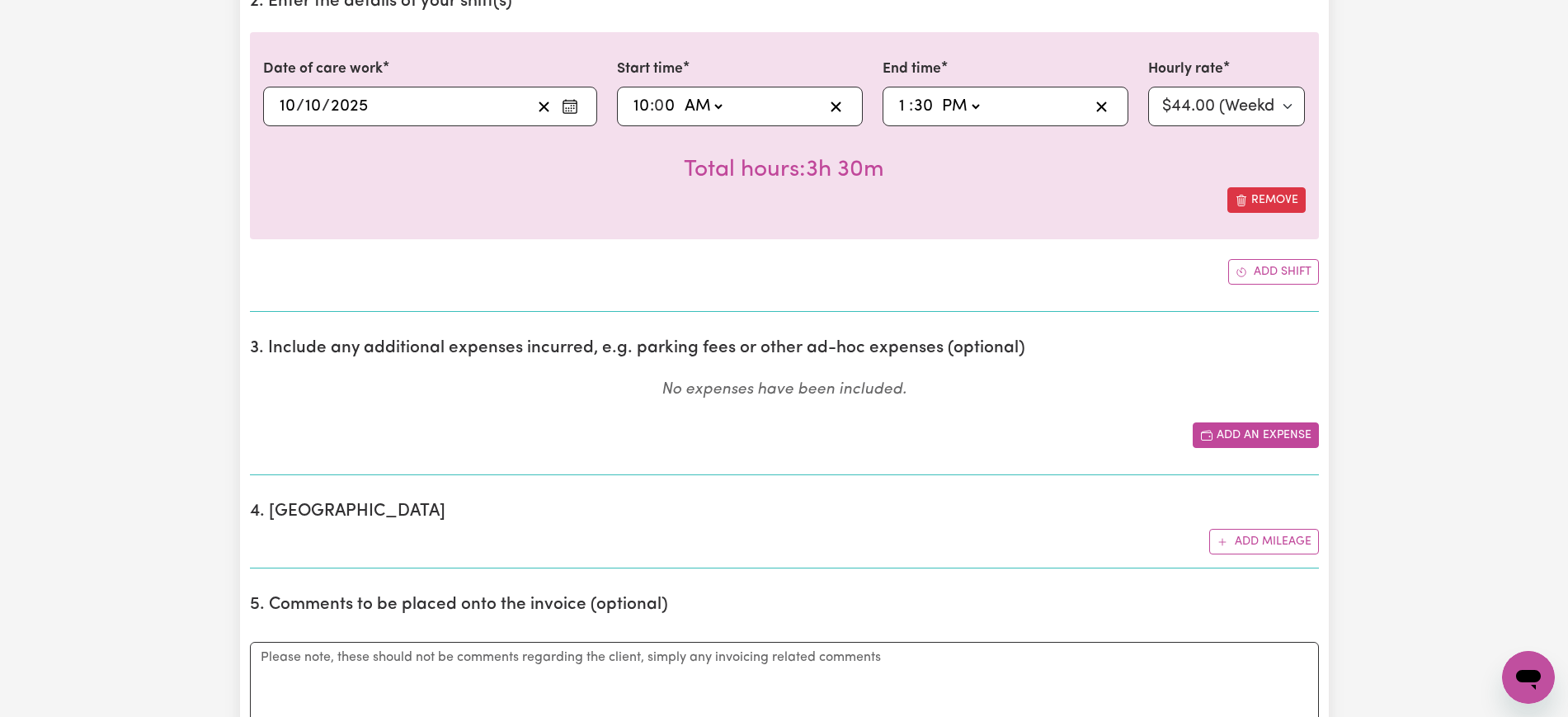
click at [1239, 433] on button "Add an expense" at bounding box center [1255, 435] width 126 height 25
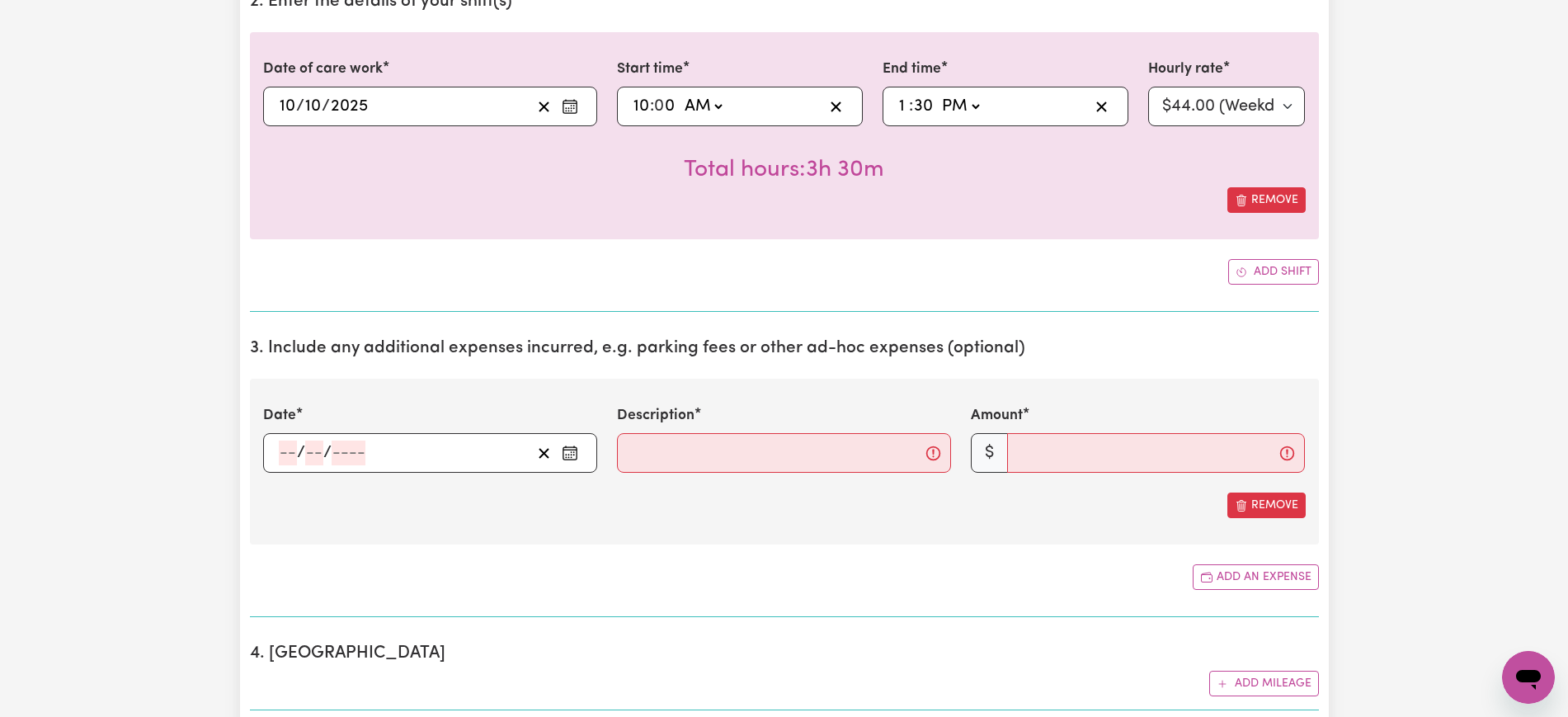
click at [574, 445] on icon "Enter the date of expense" at bounding box center [570, 453] width 17 height 17
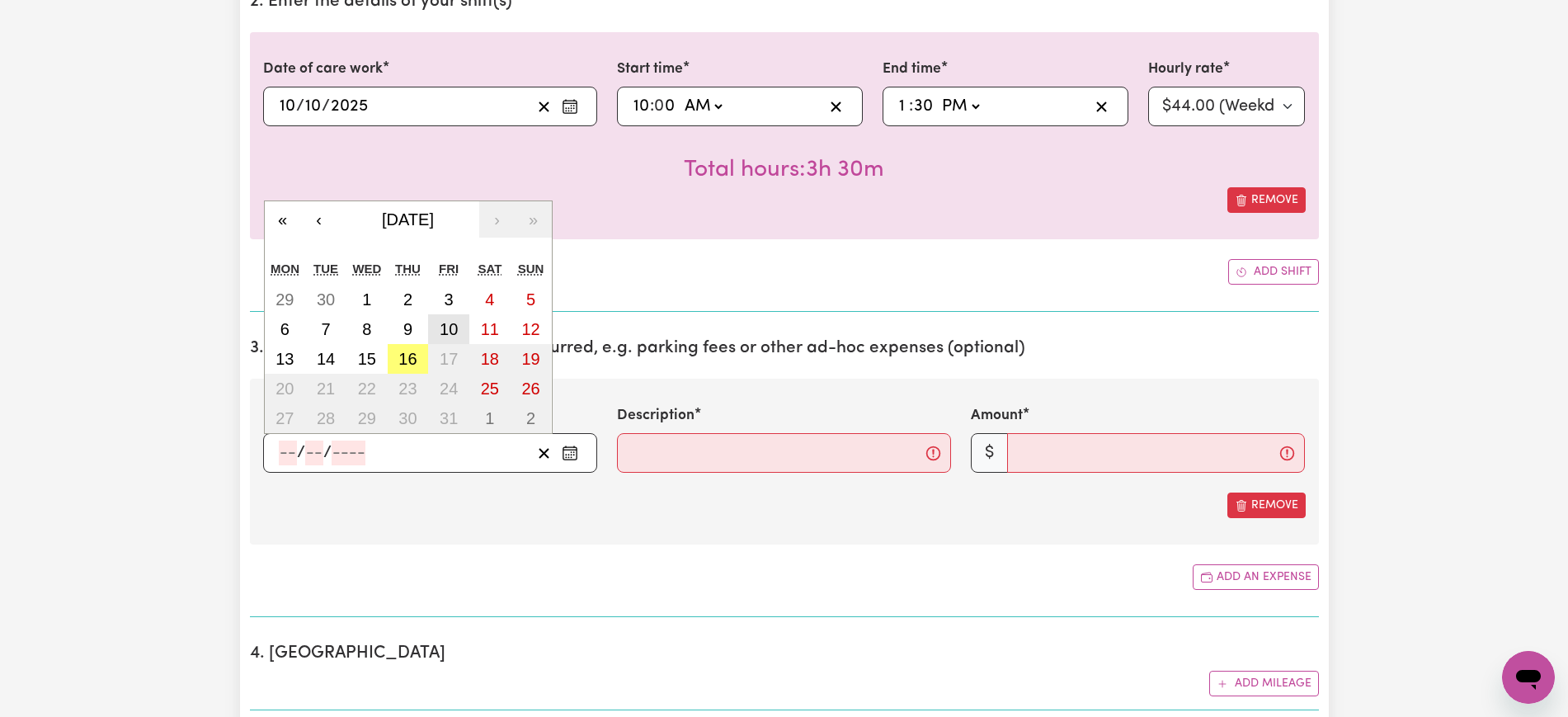
click at [447, 332] on abbr "10" at bounding box center [448, 328] width 18 height 18
type input "[DATE]"
type input "10"
type input "2025"
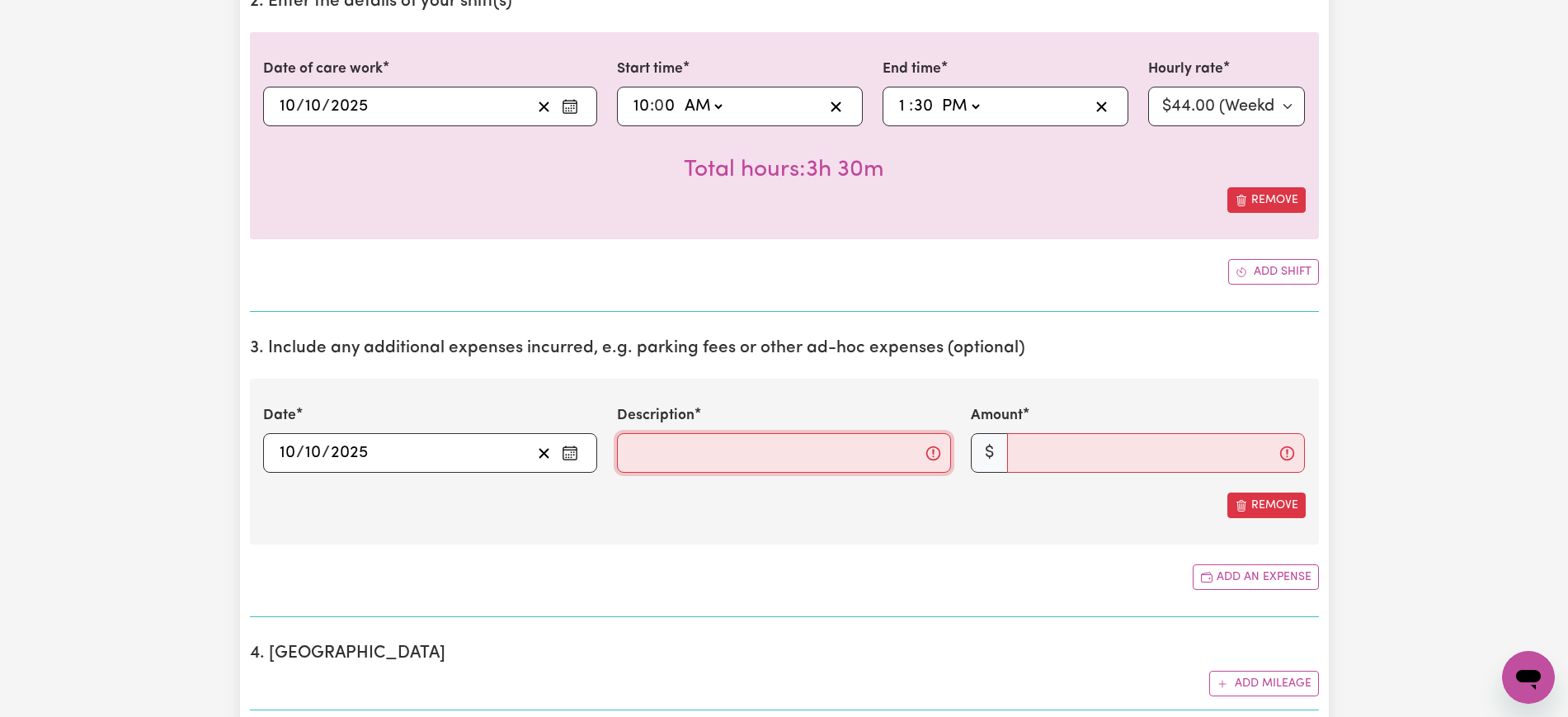
click at [646, 456] on input "Description" at bounding box center [783, 452] width 334 height 39
paste input "Mileage - Doctor [PERSON_NAME]"
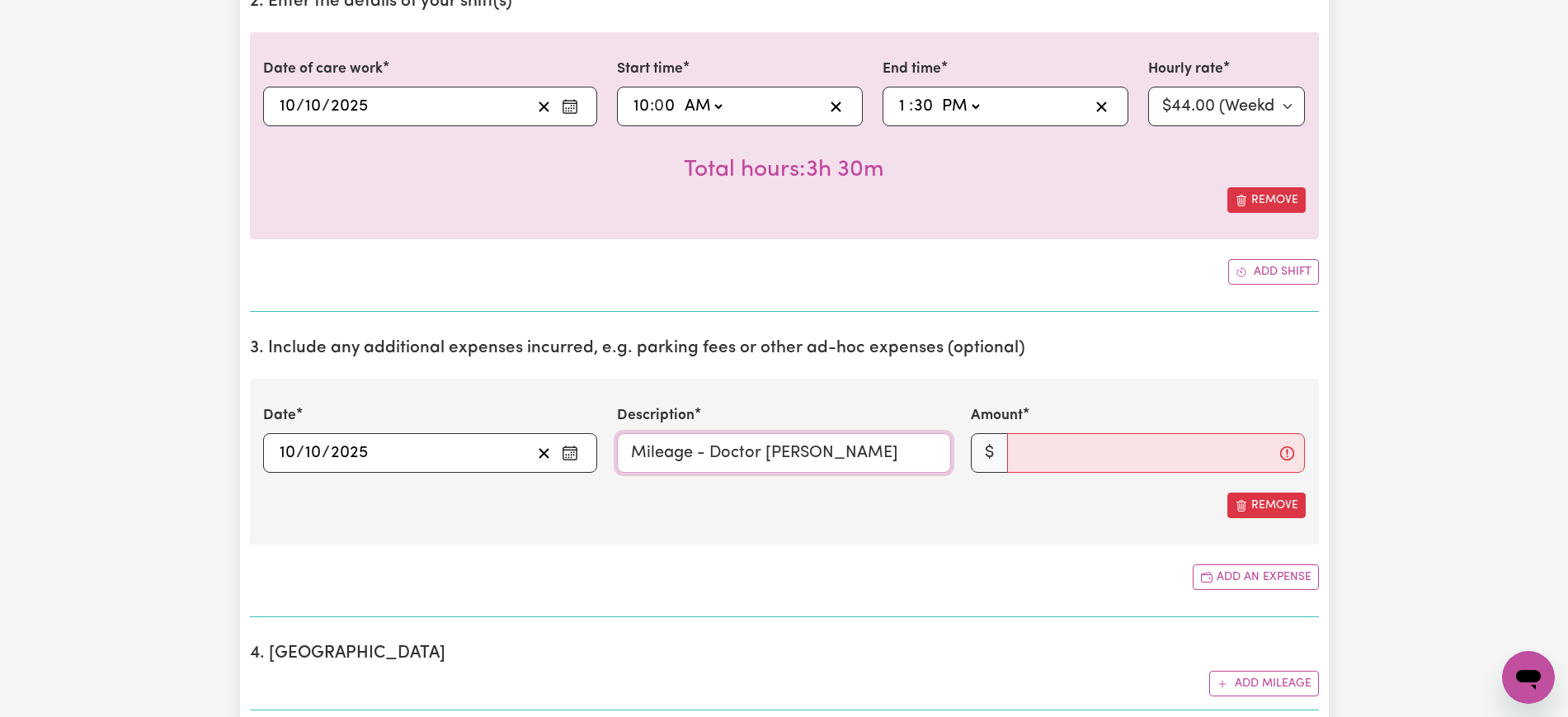
type input "Mileage - Doctor [PERSON_NAME]"
click at [577, 524] on div "Date [DATE] [DATE] « ‹ [DATE] › » Mon Tue Wed Thu Fri Sat Sun 29 30 1 2 3 4 5 6…" at bounding box center [784, 461] width 1069 height 165
click at [1145, 458] on input "Amount" at bounding box center [1156, 452] width 298 height 39
type input "27.60"
click at [904, 547] on section "3. Include any additional expenses incurred, e.g. parking fees or other ad-hoc …" at bounding box center [784, 471] width 1069 height 292
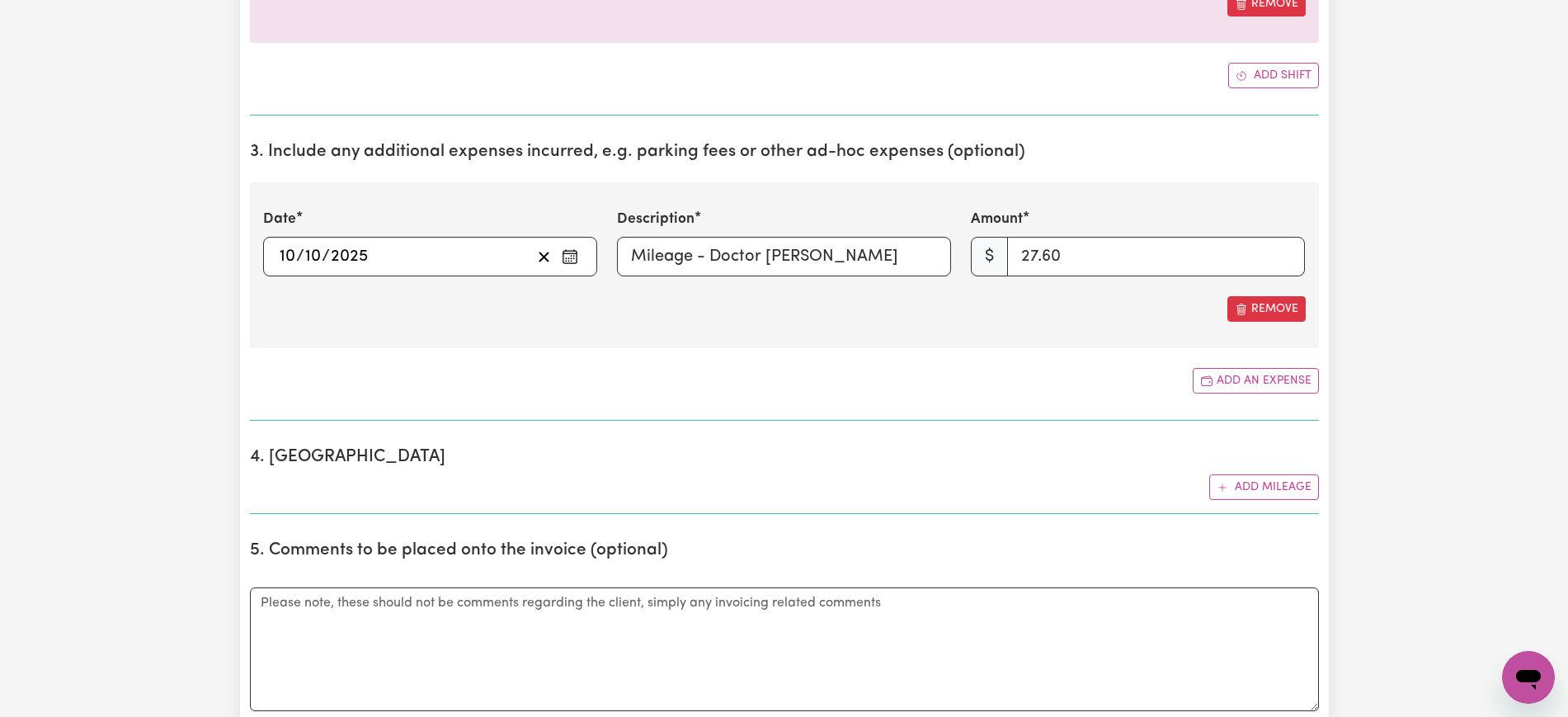
scroll to position [820, 0]
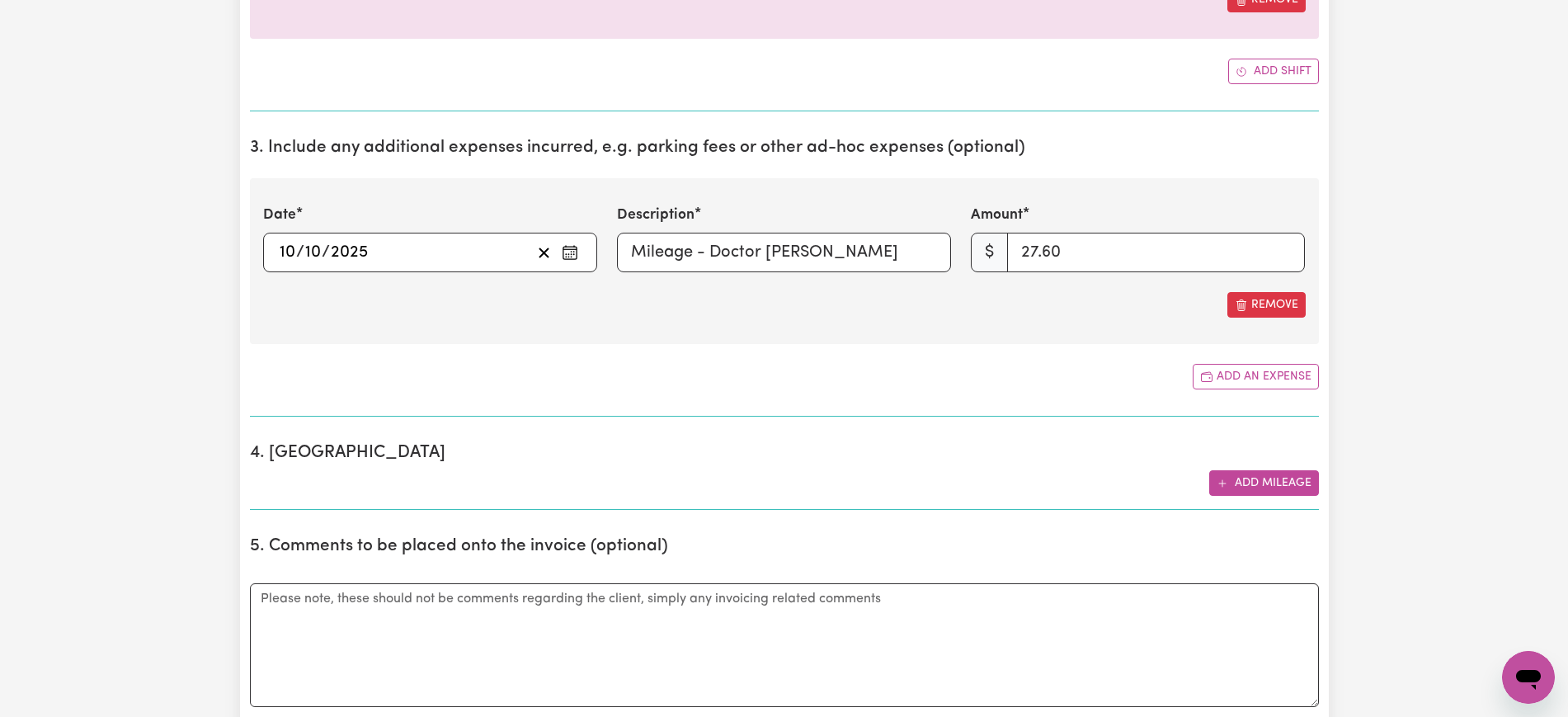
click at [1282, 486] on button "Add mileage" at bounding box center [1263, 482] width 109 height 25
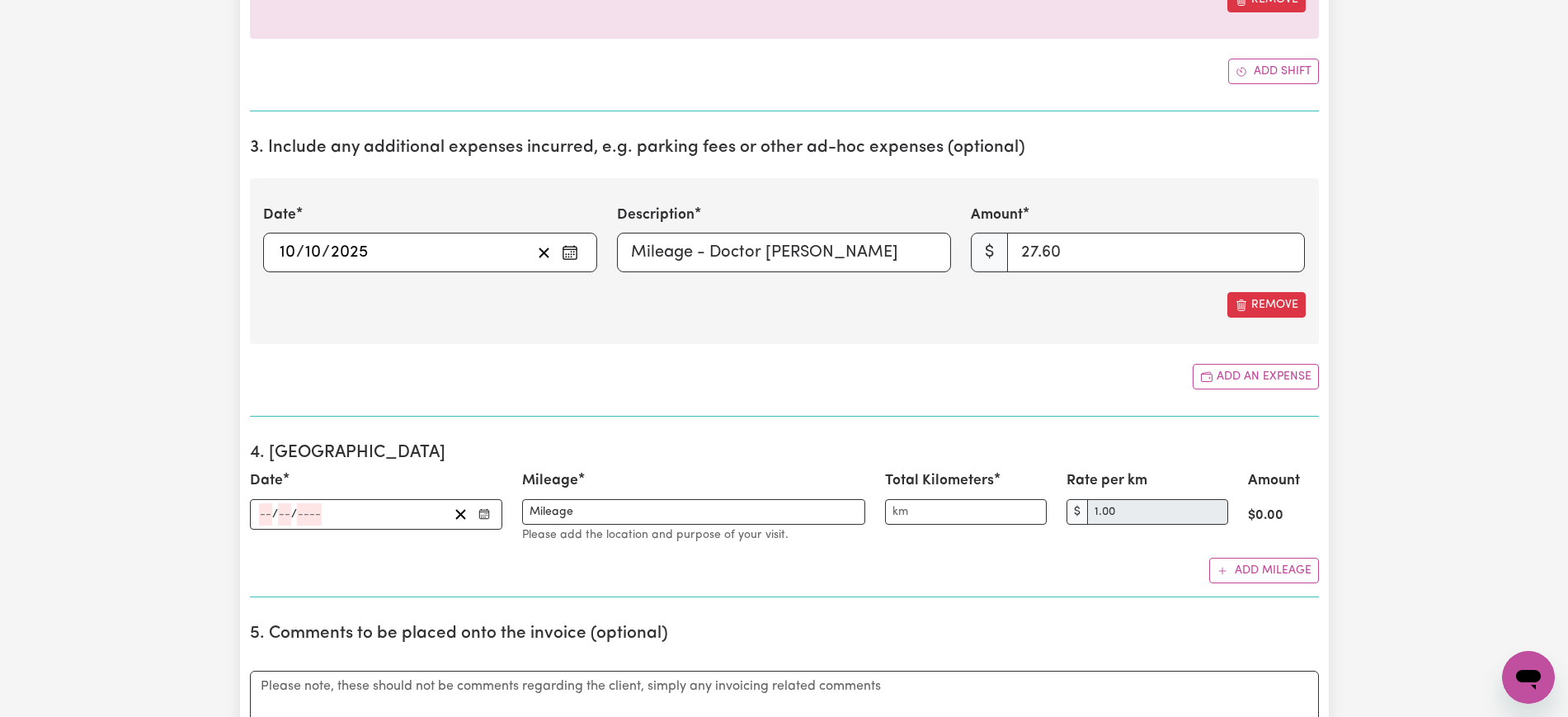
click at [482, 512] on icon "Enter the date" at bounding box center [484, 514] width 11 height 11
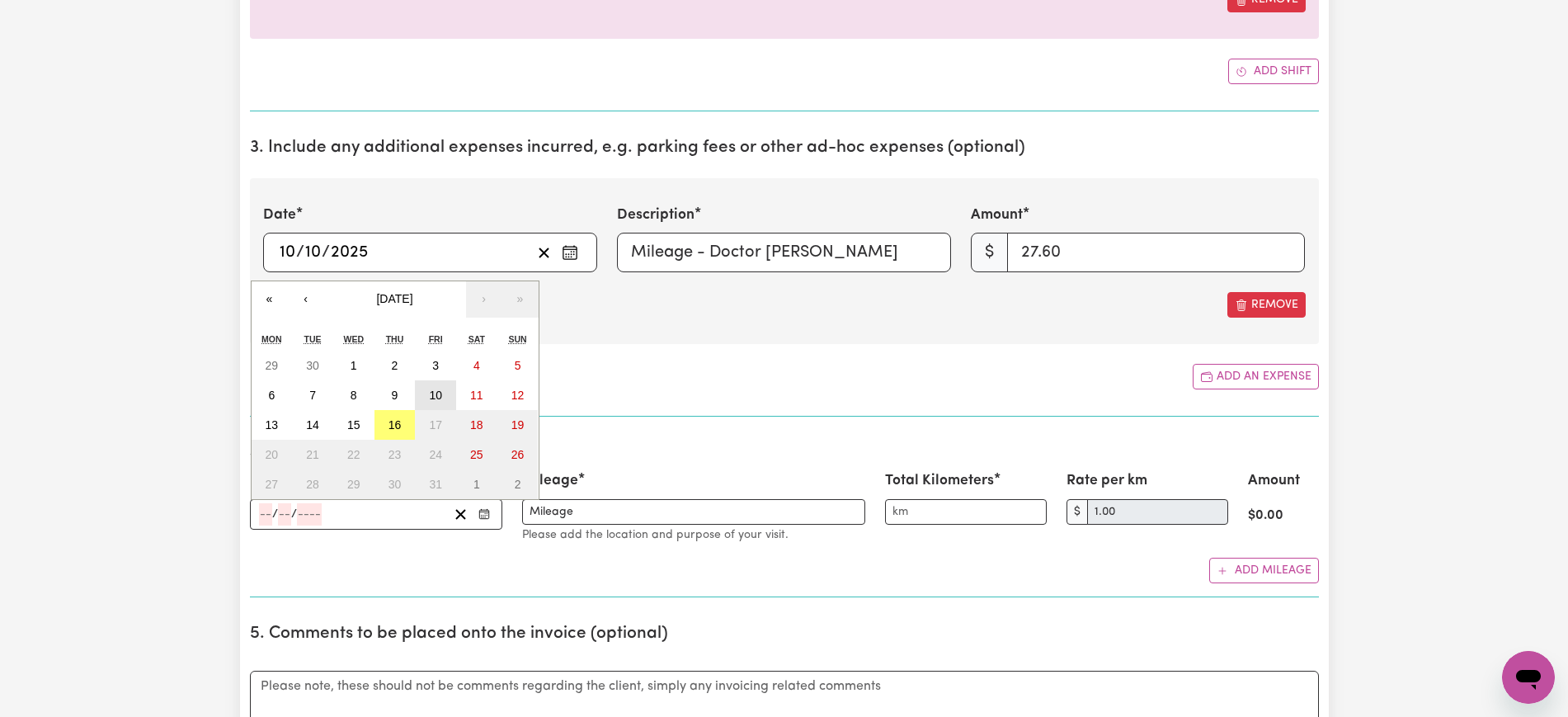
click at [439, 403] on button "10" at bounding box center [435, 395] width 41 height 30
type input "[DATE]"
type input "10"
type input "2025"
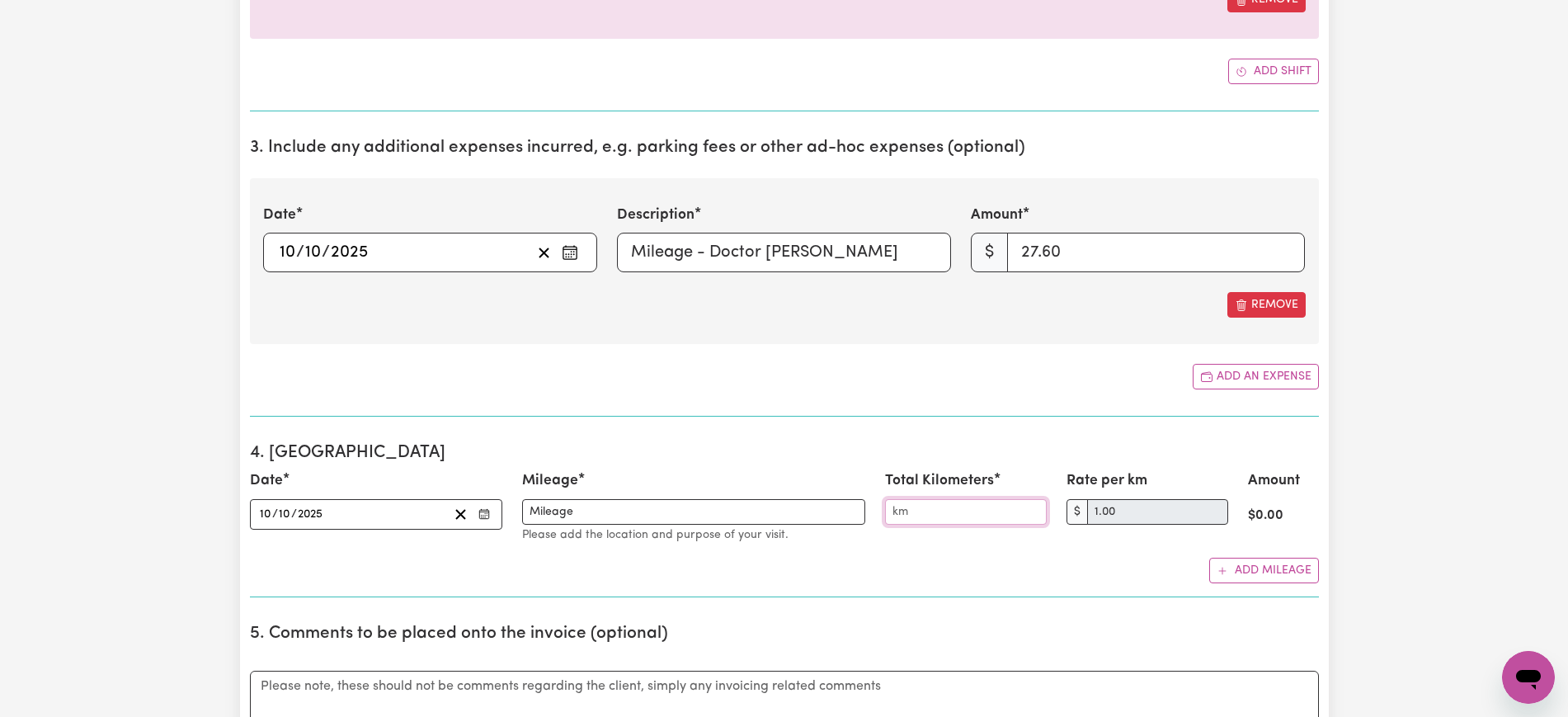
click at [990, 510] on input "Total Kilometers" at bounding box center [965, 511] width 162 height 25
type input "27.50"
click at [843, 250] on input "Mileage - Doctor [PERSON_NAME]" at bounding box center [783, 252] width 334 height 39
drag, startPoint x: 868, startPoint y: 256, endPoint x: 604, endPoint y: 257, distance: 264.0
click at [604, 257] on div "Date [DATE] [DATE] « ‹ [DATE] › » Mon Tue Wed Thu Fri Sat Sun 29 30 1 2 3 4 5 6…" at bounding box center [784, 238] width 1062 height 67
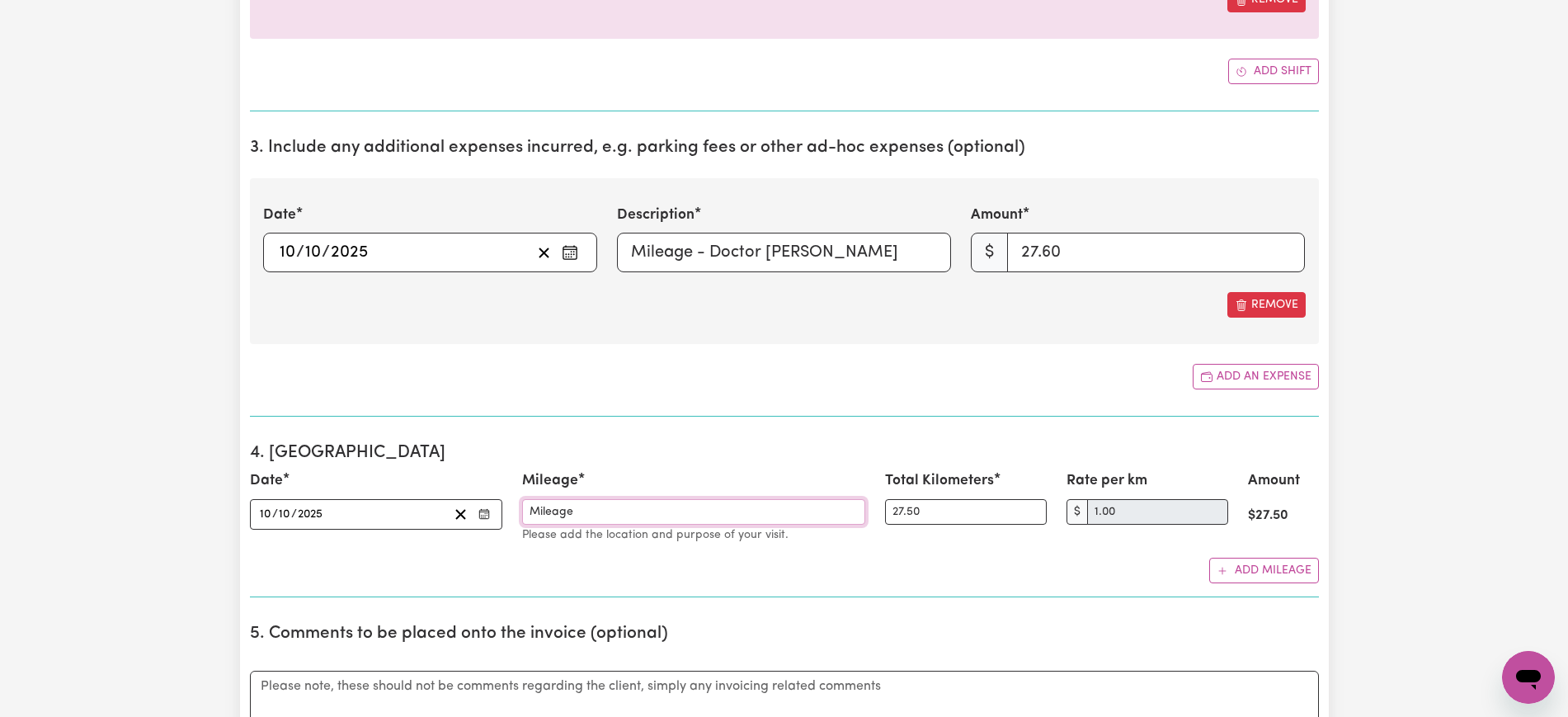
click at [591, 502] on input "Mileage" at bounding box center [693, 511] width 343 height 25
paste input "- Doctor [PERSON_NAME]"
type input "Mileage - Doctor [PERSON_NAME]"
click at [630, 419] on div "1. Fill in your details below to claim your payment Job title Select the job yo…" at bounding box center [784, 641] width 1069 height 2556
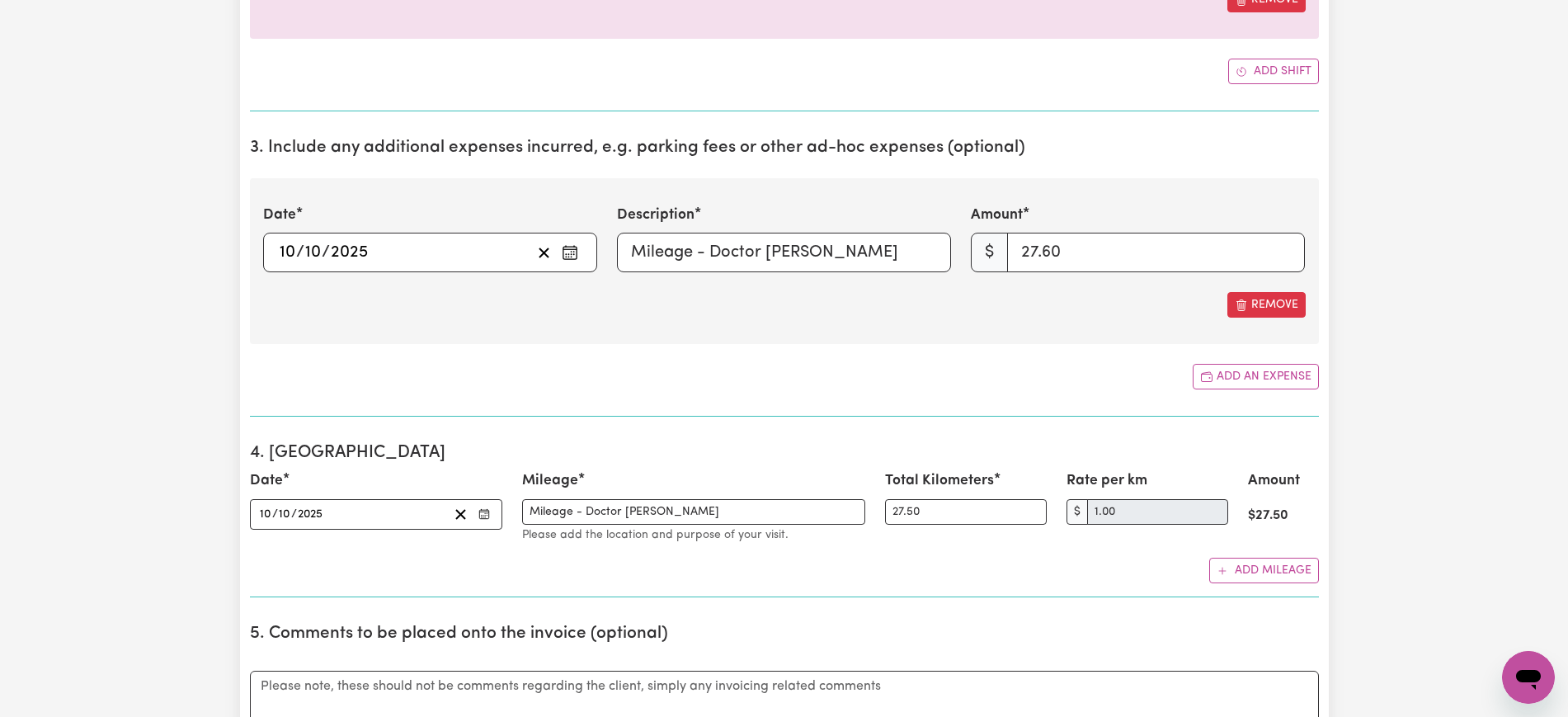
drag, startPoint x: 1289, startPoint y: 299, endPoint x: 1229, endPoint y: 335, distance: 70.0
click at [1288, 299] on button "Remove" at bounding box center [1266, 304] width 78 height 25
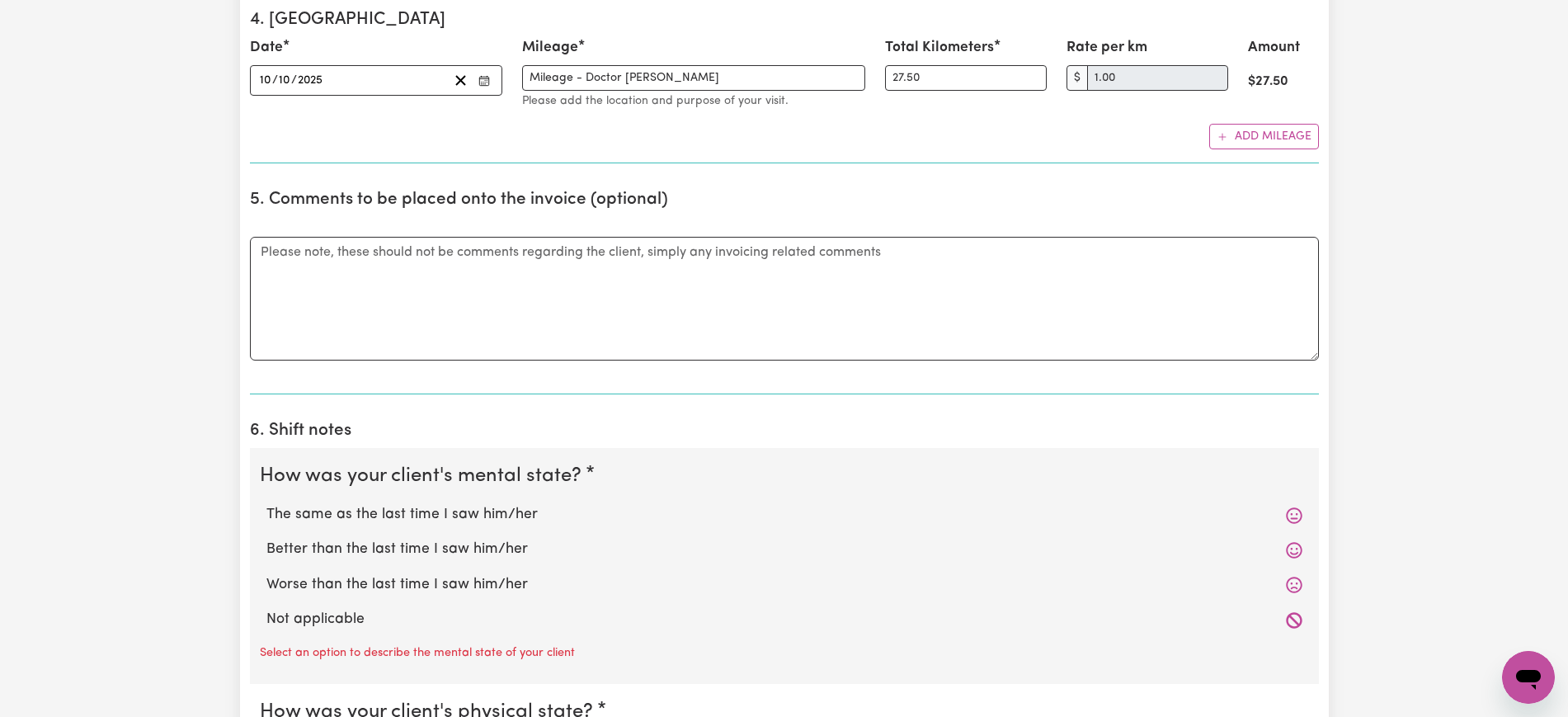
scroll to position [1129, 0]
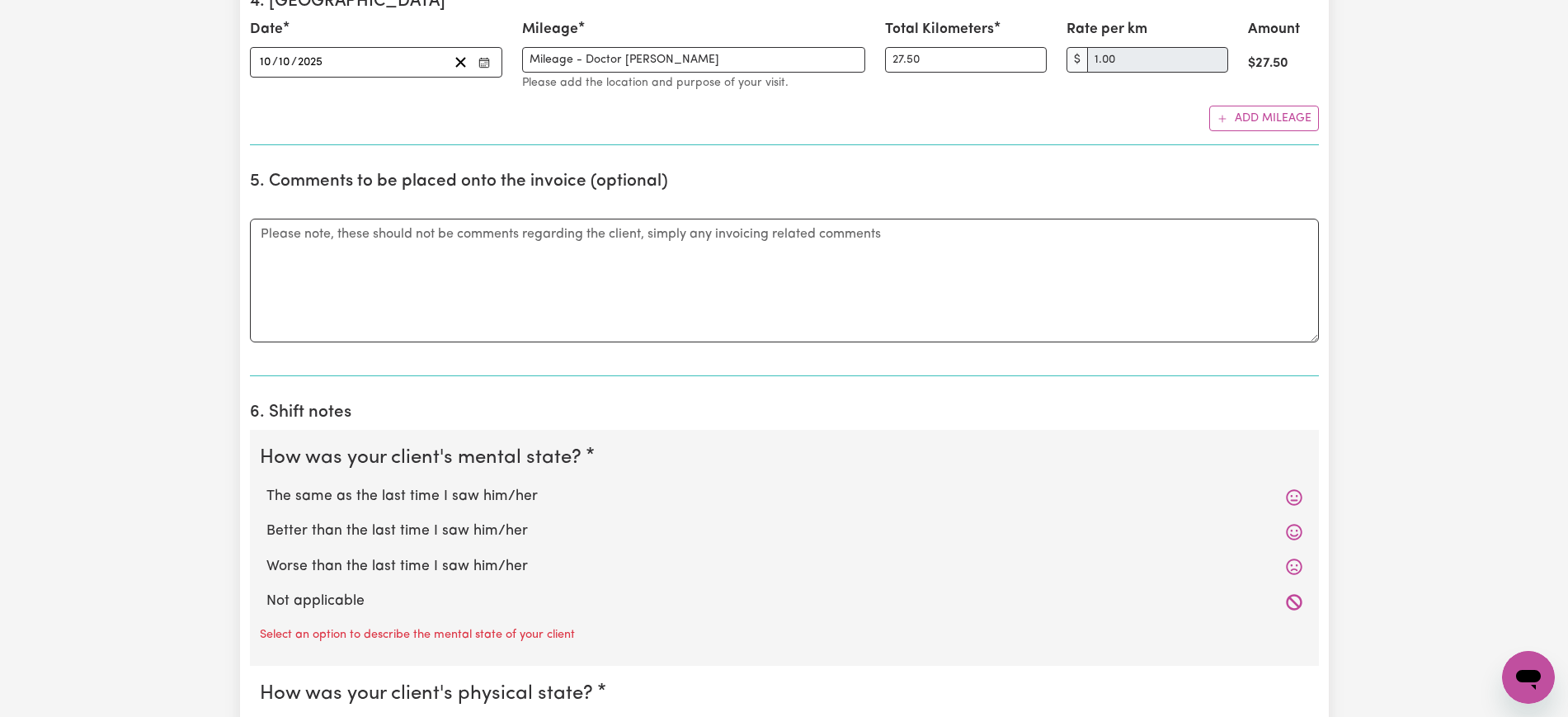
click at [306, 596] on label "Not applicable" at bounding box center [784, 601] width 1036 height 22
click at [266, 591] on input "Not applicable" at bounding box center [265, 590] width 1 height 1
radio input "true"
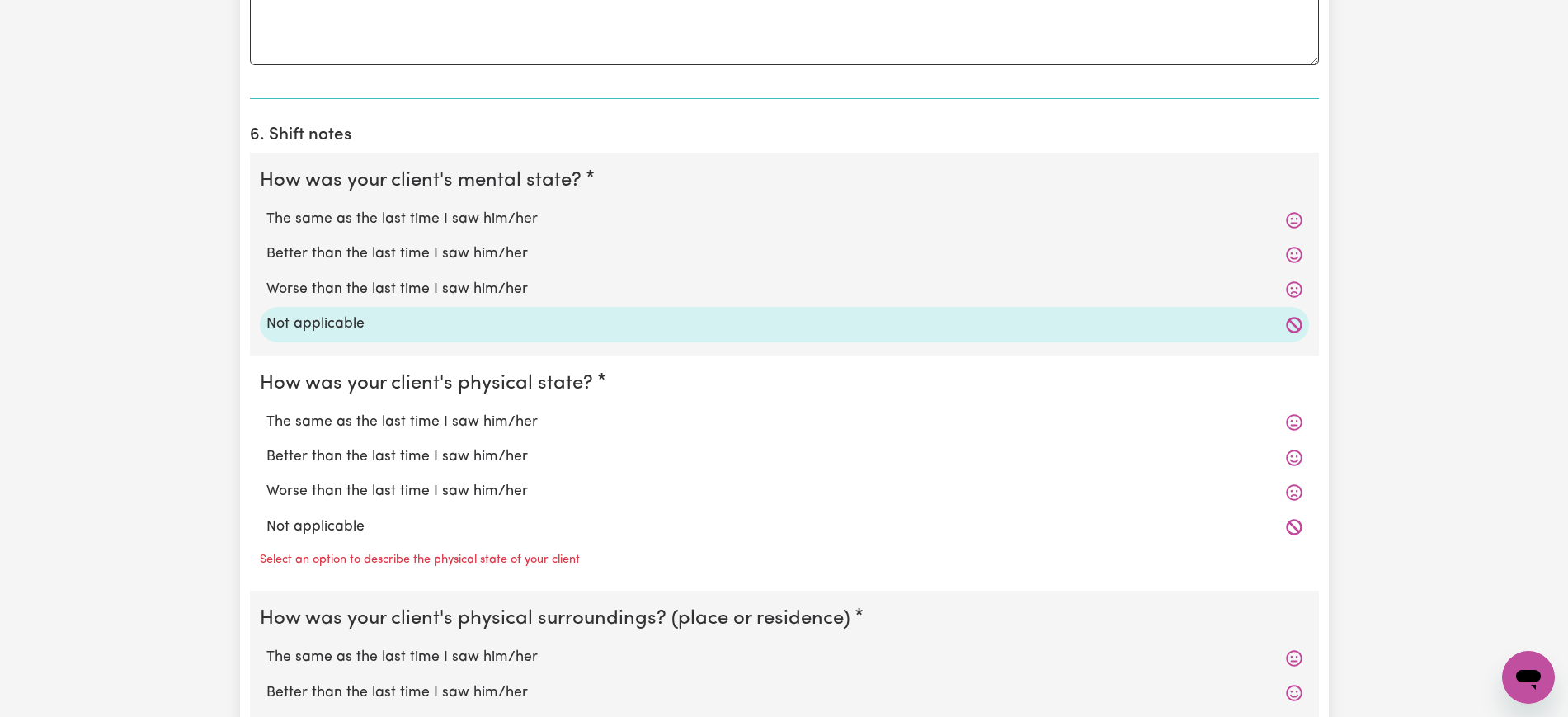
click at [321, 532] on label "Not applicable" at bounding box center [784, 527] width 1036 height 22
click at [266, 517] on input "Not applicable" at bounding box center [265, 516] width 1 height 1
radio input "true"
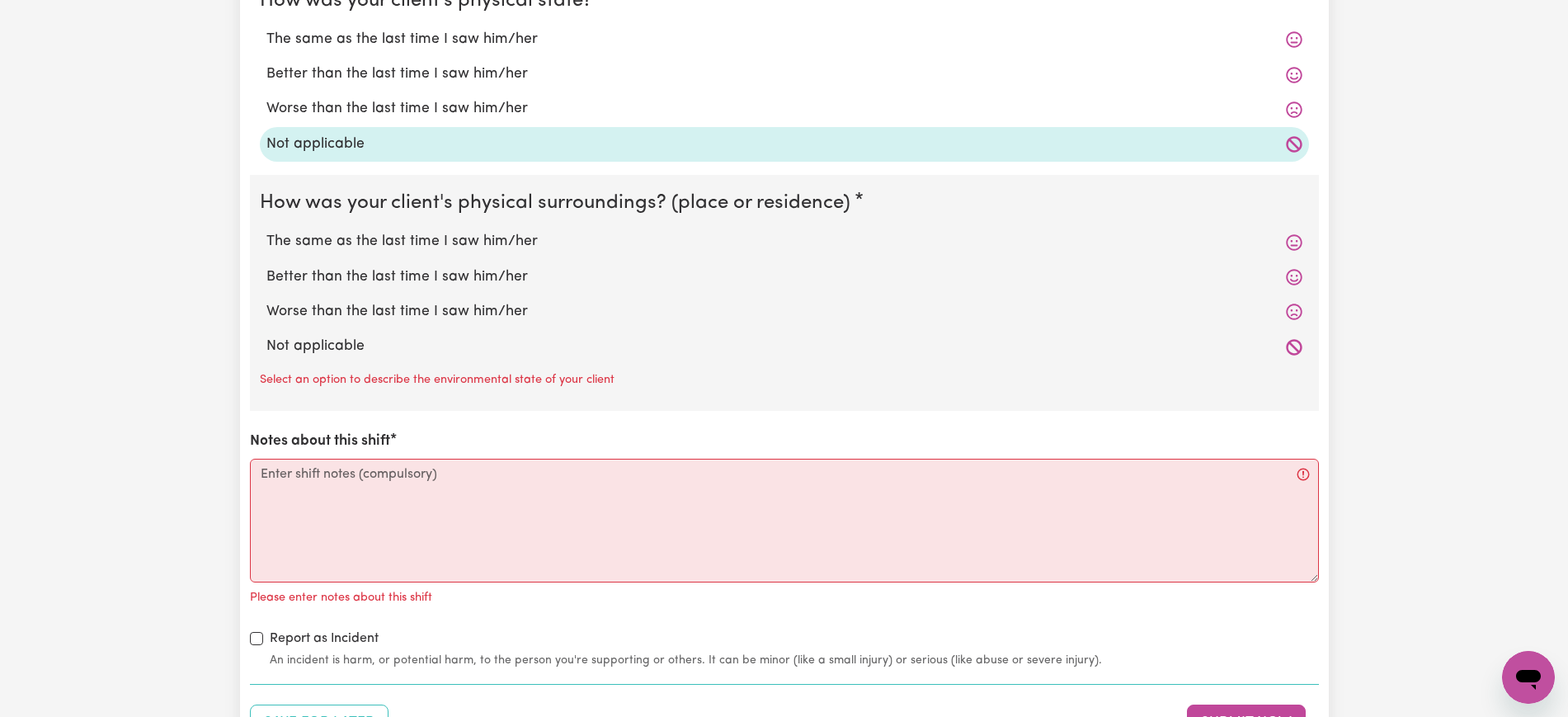
scroll to position [1790, 0]
click at [327, 343] on label "Not applicable" at bounding box center [784, 345] width 1036 height 22
click at [266, 335] on input "Not applicable" at bounding box center [265, 334] width 1 height 1
radio input "true"
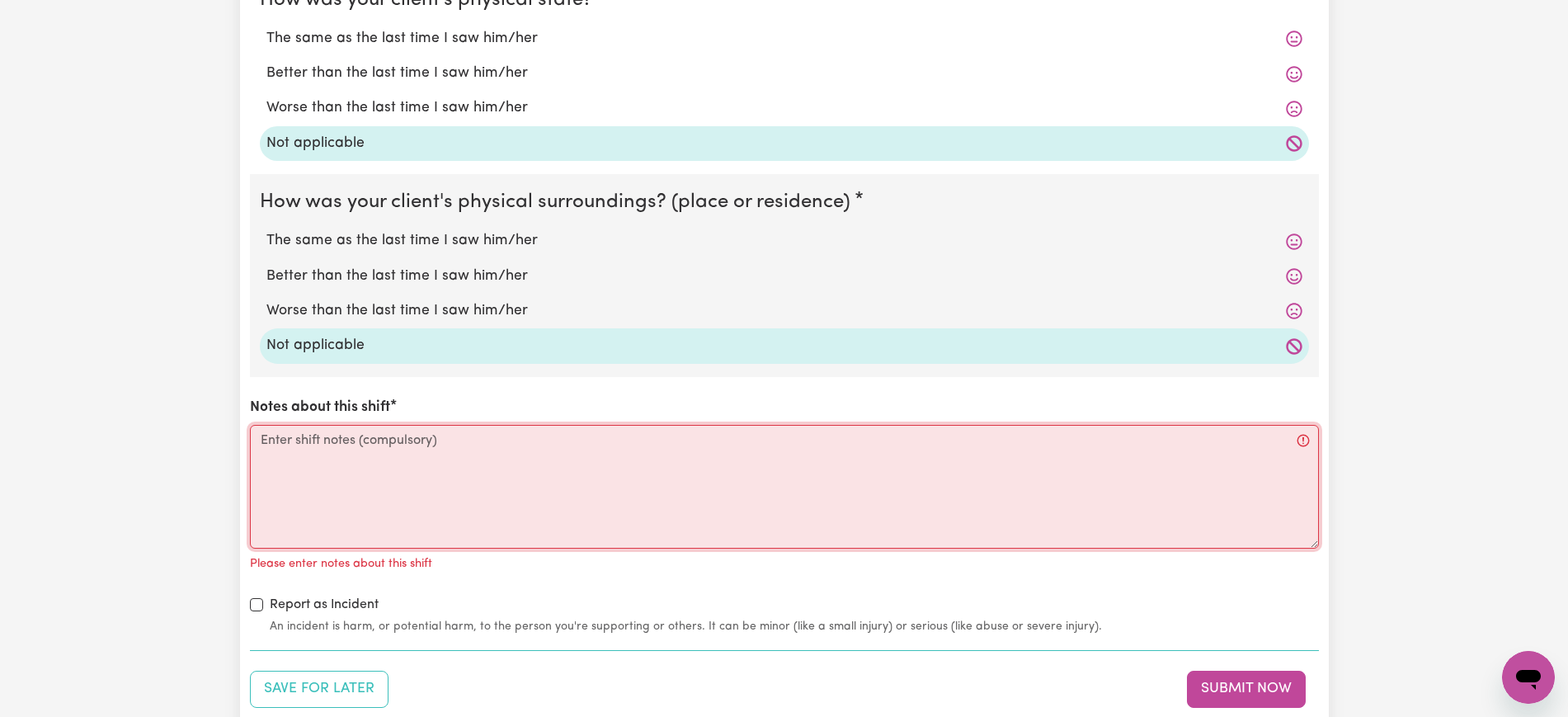
click at [332, 498] on textarea "Notes about this shift" at bounding box center [784, 487] width 1069 height 123
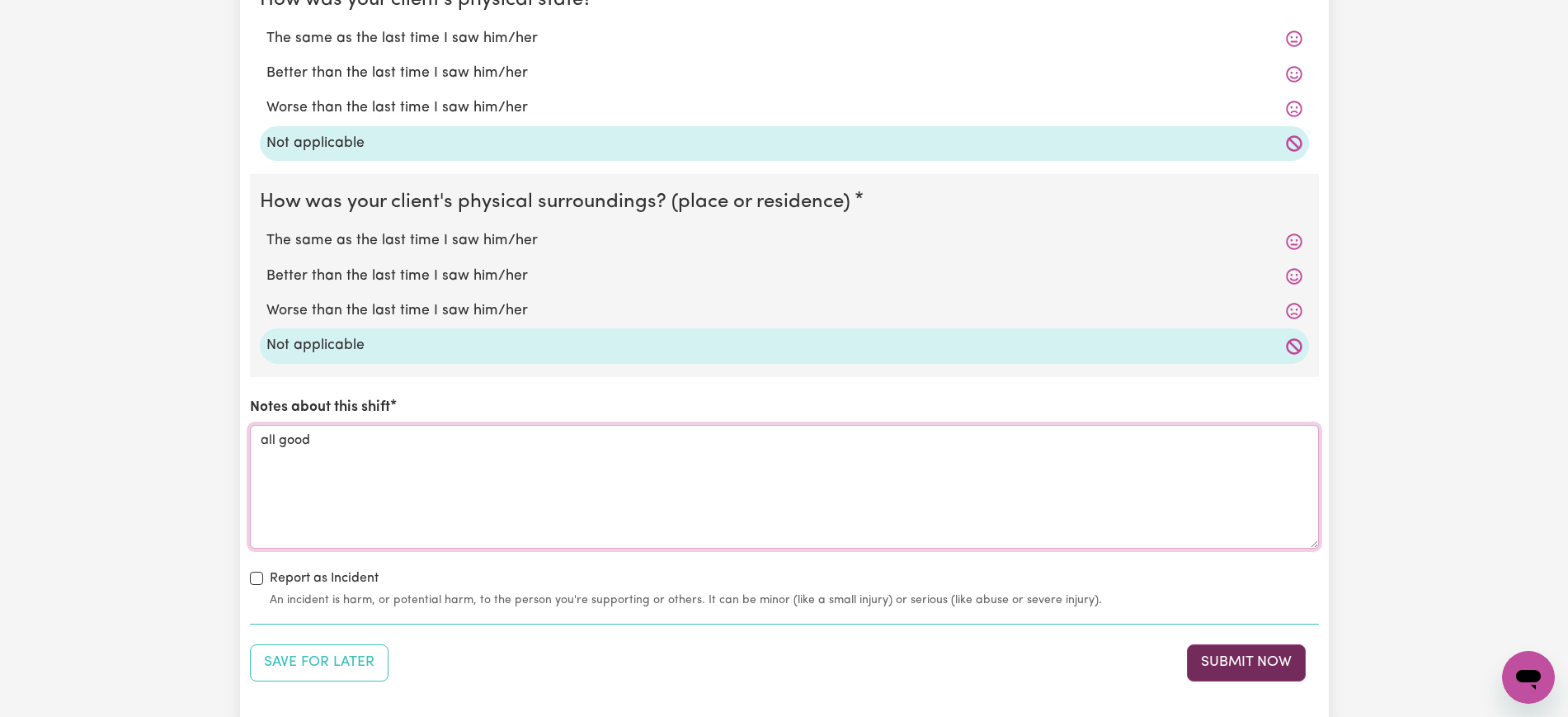
type textarea "all good"
click at [1284, 654] on button "Submit Now" at bounding box center [1246, 662] width 119 height 36
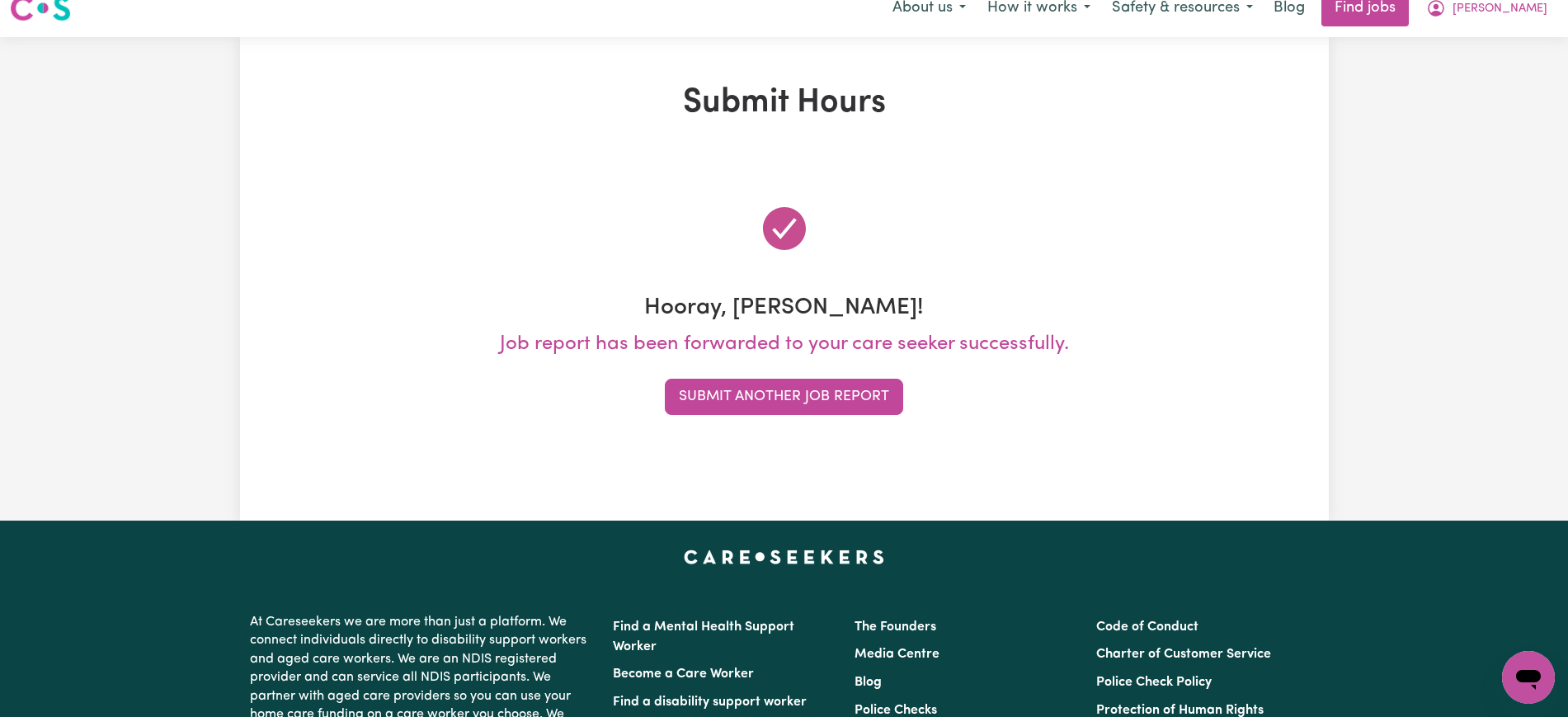
scroll to position [0, 0]
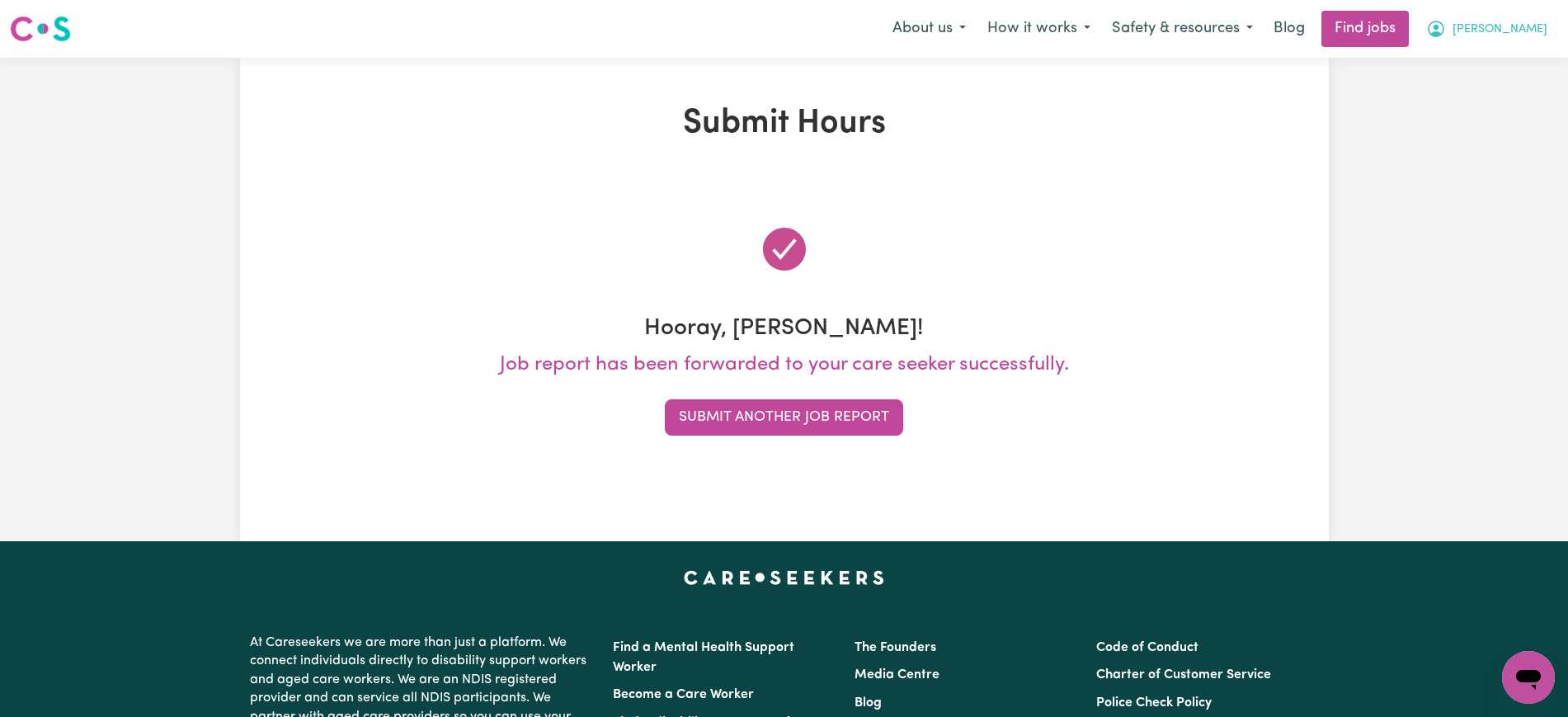
click at [1446, 31] on icon "My Account" at bounding box center [1435, 28] width 20 height 20
click at [1494, 123] on link "Logout" at bounding box center [1491, 126] width 130 height 32
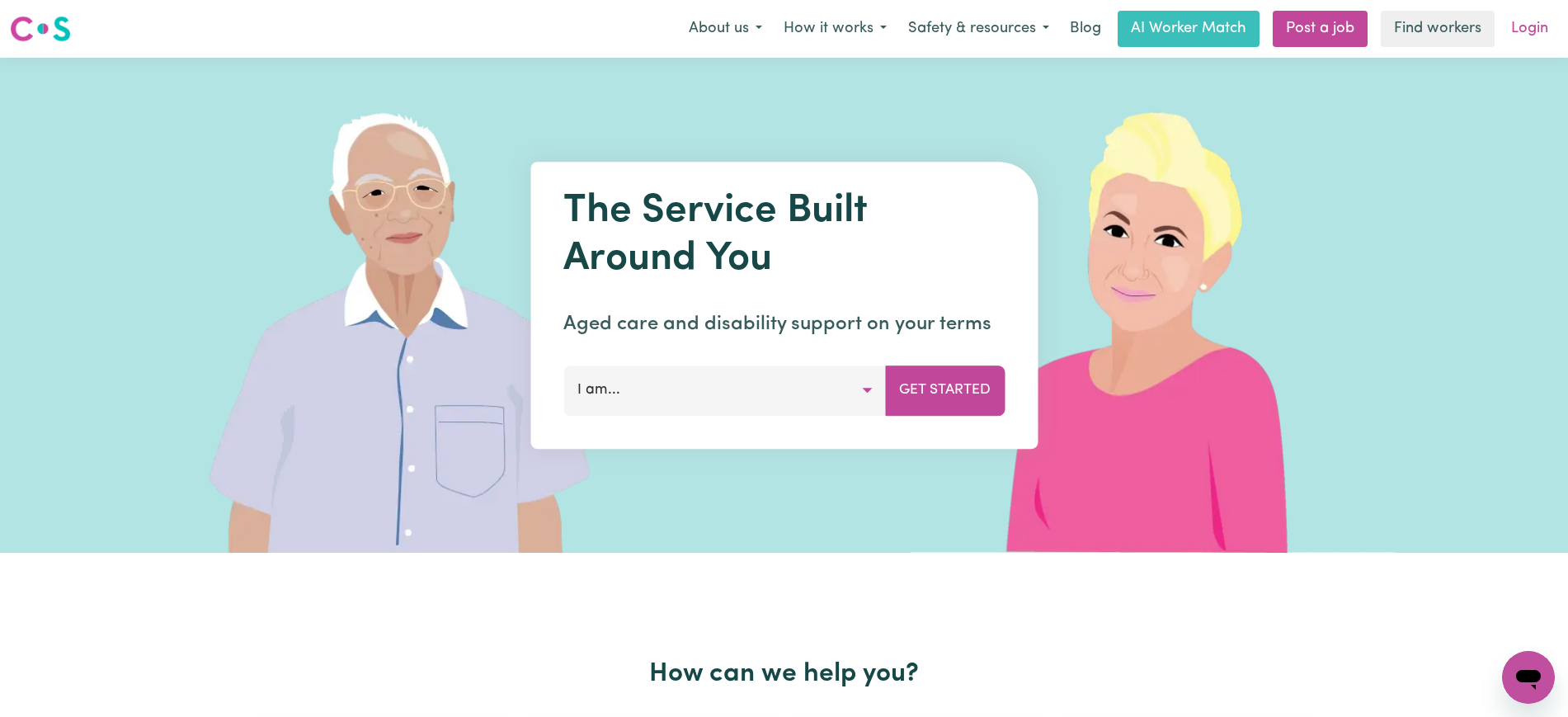
click at [1530, 30] on link "Login" at bounding box center [1530, 28] width 57 height 36
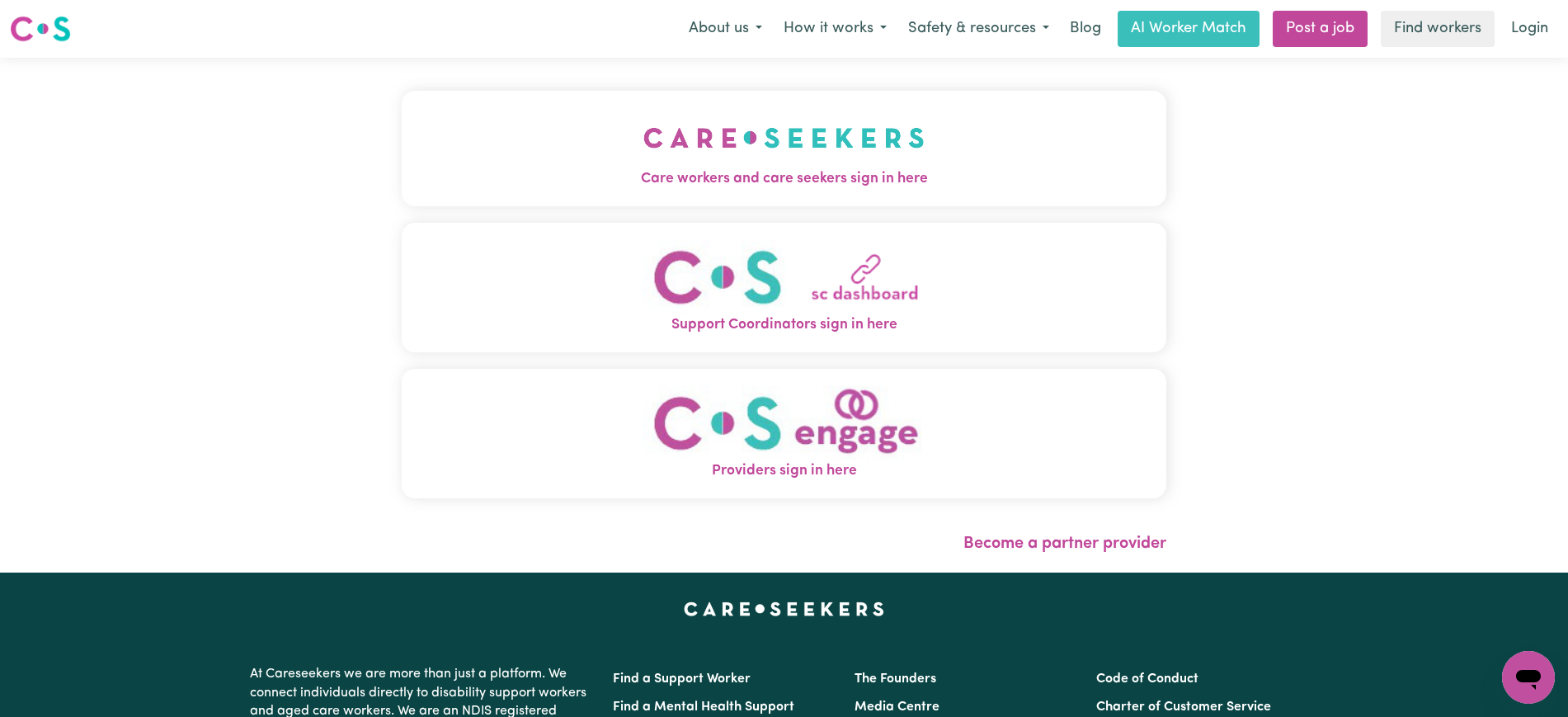
click at [790, 194] on button "Care workers and care seekers sign in here" at bounding box center [784, 149] width 764 height 116
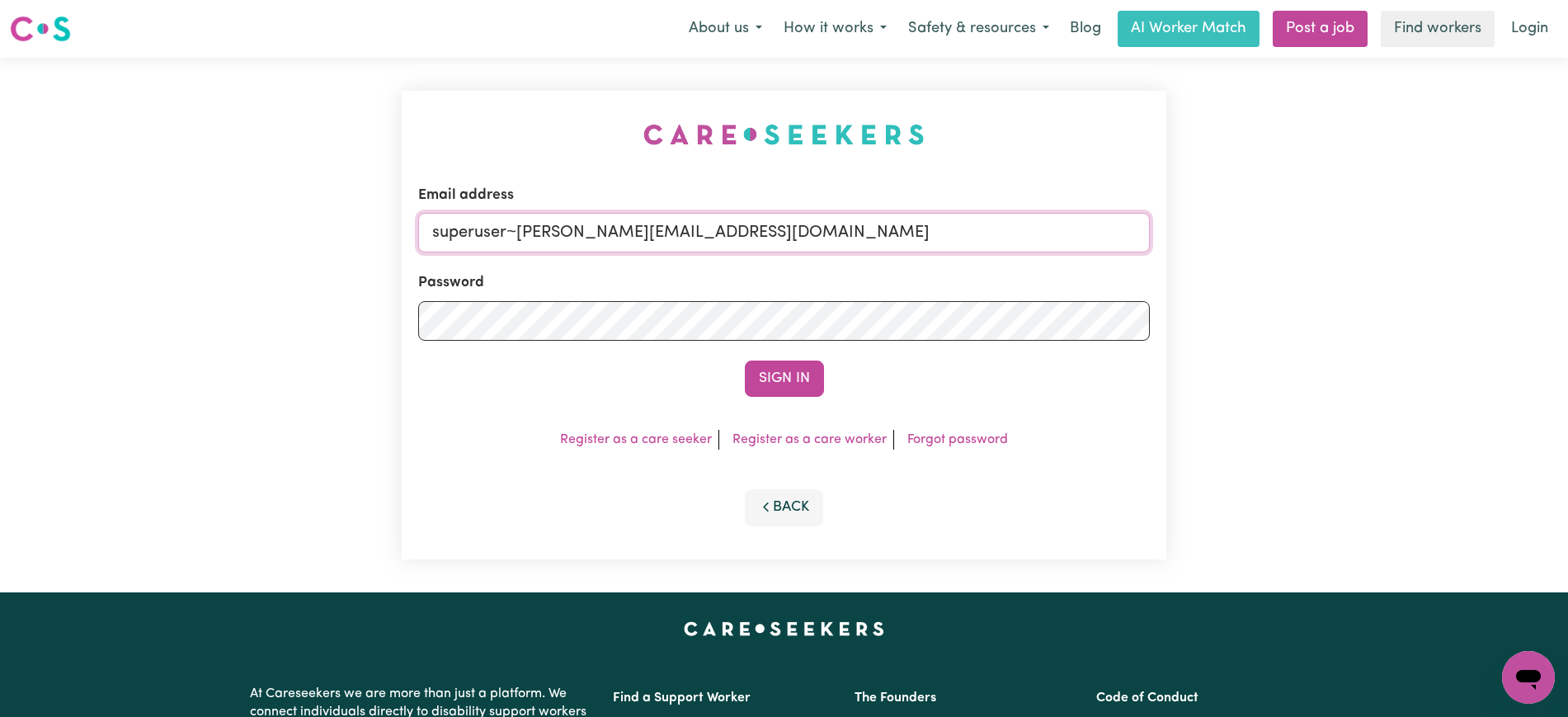
drag, startPoint x: 515, startPoint y: 237, endPoint x: 1387, endPoint y: 258, distance: 872.3
click at [1387, 258] on div "Email address superuser~[PERSON_NAME][EMAIL_ADDRESS][DOMAIN_NAME] Password Sign…" at bounding box center [784, 325] width 1568 height 535
type input "[EMAIL_ADDRESS][DOMAIN_NAME]"
click at [745, 361] on button "Sign In" at bounding box center [784, 379] width 79 height 36
